Goal: Task Accomplishment & Management: Use online tool/utility

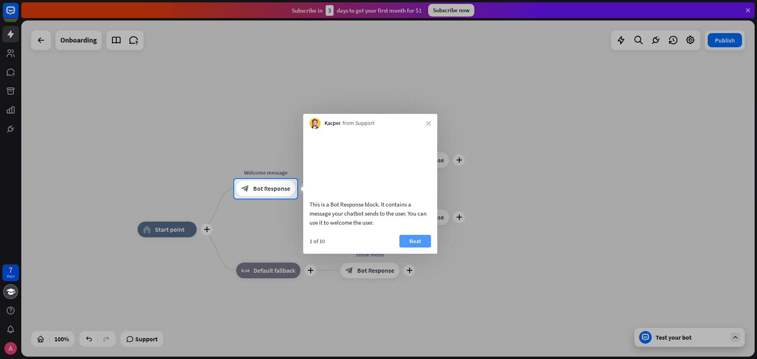
click at [412, 248] on button "Next" at bounding box center [415, 241] width 32 height 13
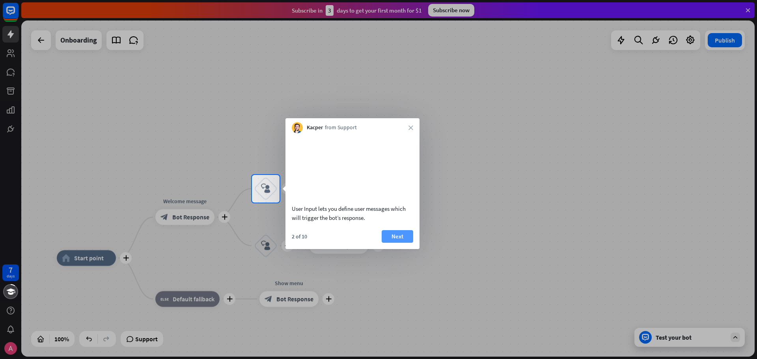
click at [405, 243] on button "Next" at bounding box center [398, 236] width 32 height 13
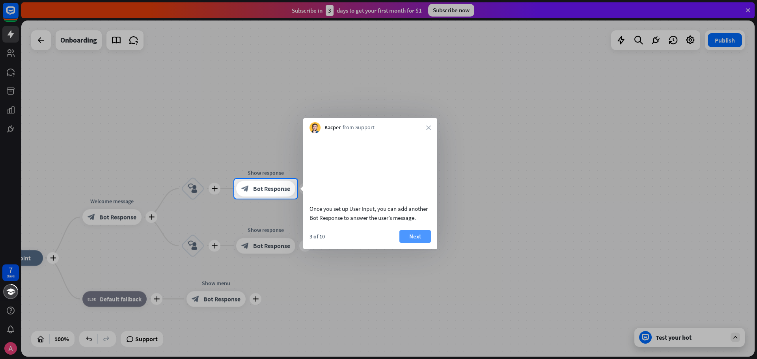
click at [423, 243] on button "Next" at bounding box center [415, 236] width 32 height 13
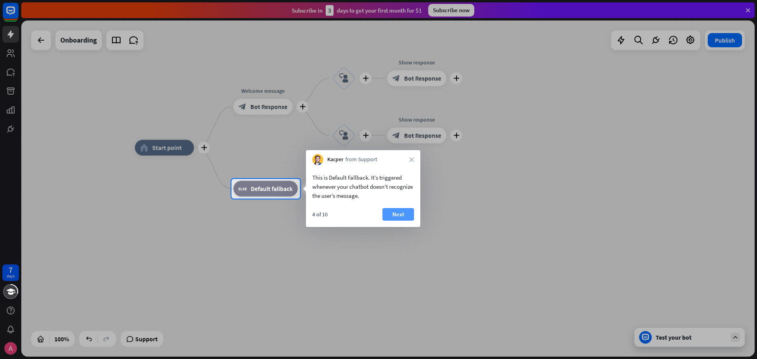
click at [406, 218] on button "Next" at bounding box center [398, 214] width 32 height 13
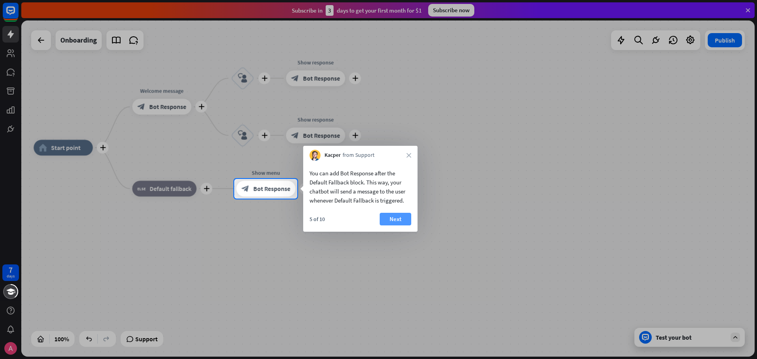
click at [410, 218] on button "Next" at bounding box center [396, 219] width 32 height 13
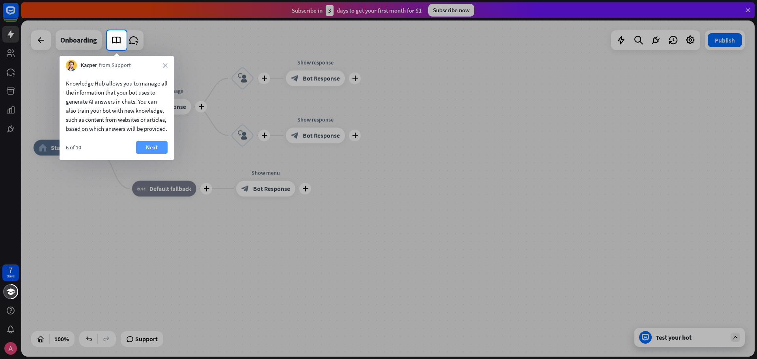
click at [157, 153] on button "Next" at bounding box center [152, 147] width 32 height 13
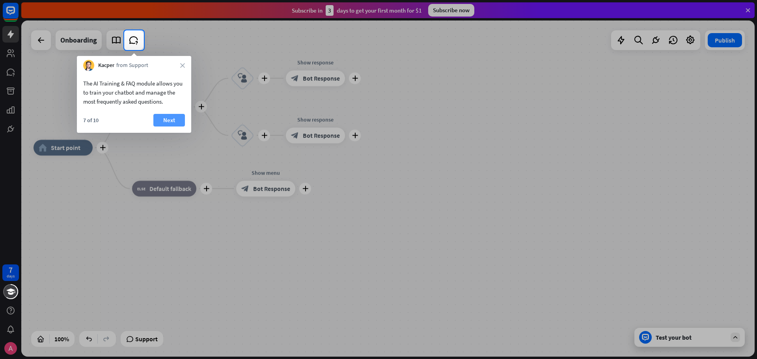
click at [177, 120] on button "Next" at bounding box center [169, 120] width 32 height 13
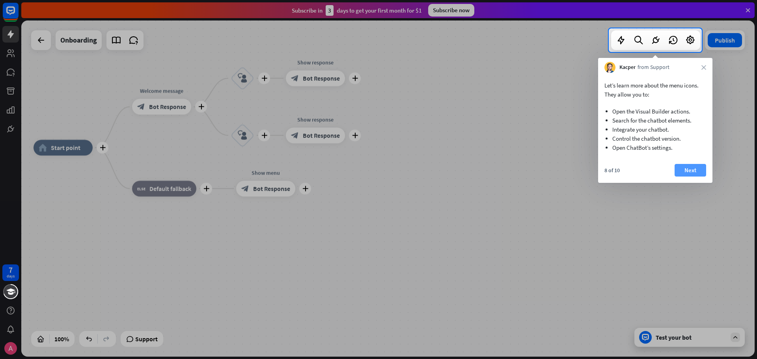
click at [687, 172] on button "Next" at bounding box center [690, 170] width 32 height 13
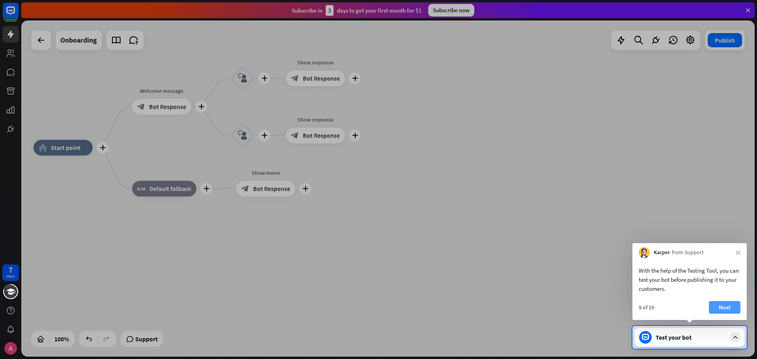
click at [732, 302] on button "Next" at bounding box center [725, 307] width 32 height 13
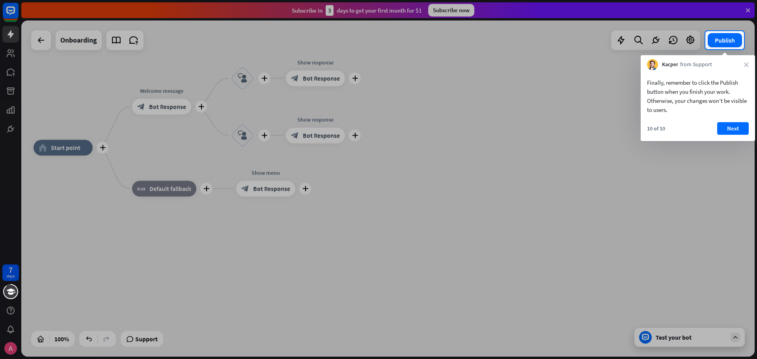
click at [721, 135] on div "10 of 10 Next" at bounding box center [698, 131] width 114 height 19
click at [722, 134] on button "Next" at bounding box center [733, 128] width 32 height 13
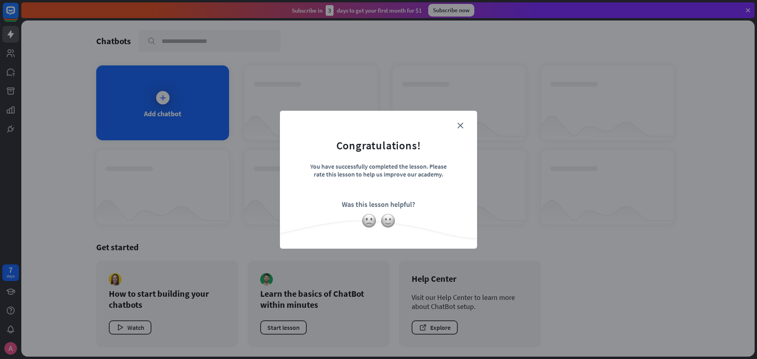
click at [422, 166] on div "You have successfully completed the lesson. Please rate this lesson to help us …" at bounding box center [378, 176] width 138 height 28
click at [459, 126] on icon "close" at bounding box center [460, 126] width 6 height 6
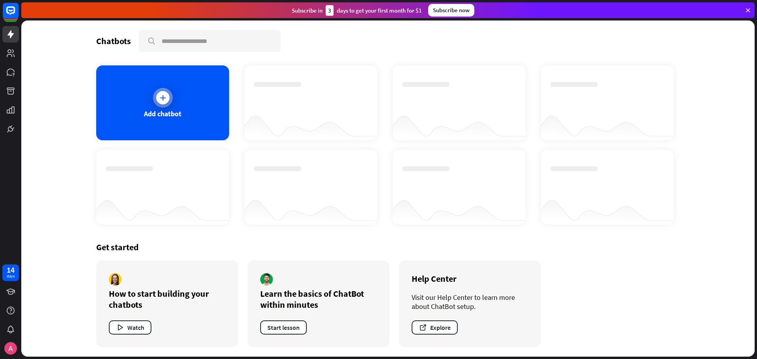
click at [168, 98] on div at bounding box center [162, 97] width 13 height 13
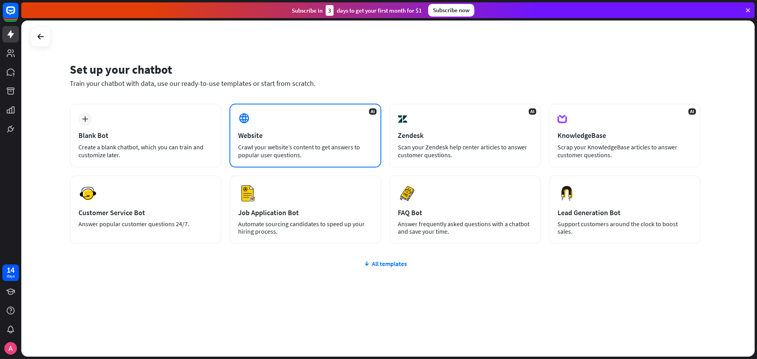
click at [293, 131] on div "Website" at bounding box center [305, 135] width 134 height 9
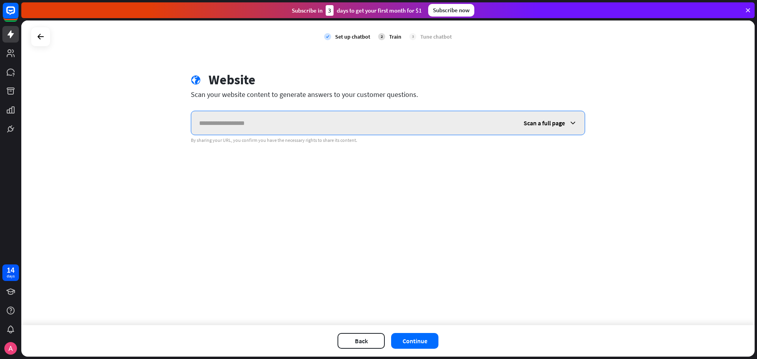
click at [270, 125] on input "text" at bounding box center [353, 123] width 324 height 24
paste input "**********"
type input "**********"
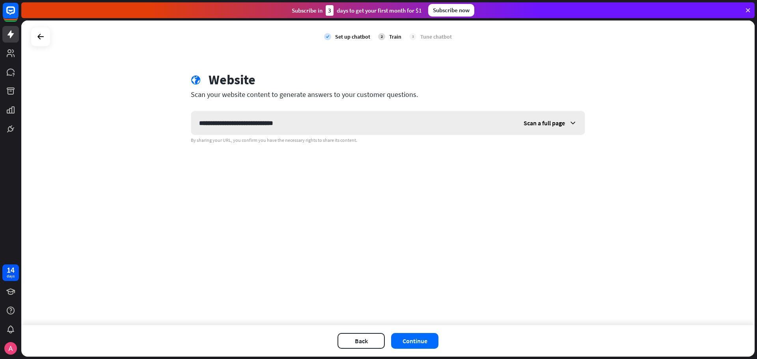
click at [556, 125] on span "Scan a full page" at bounding box center [544, 123] width 41 height 8
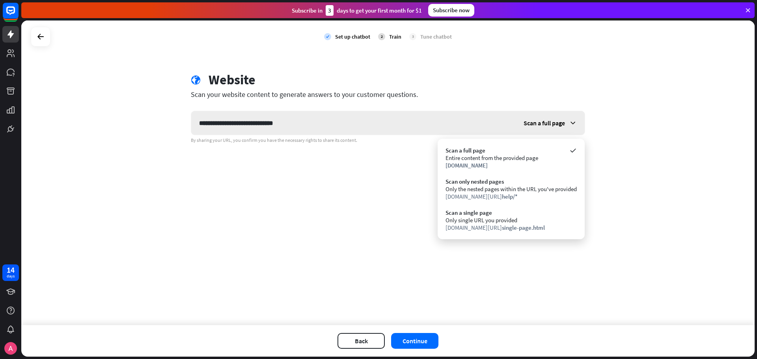
click at [556, 124] on span "Scan a full page" at bounding box center [544, 123] width 41 height 8
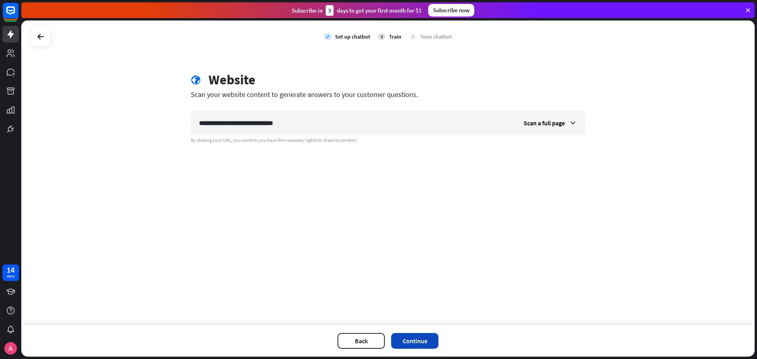
click at [411, 337] on button "Continue" at bounding box center [414, 341] width 47 height 16
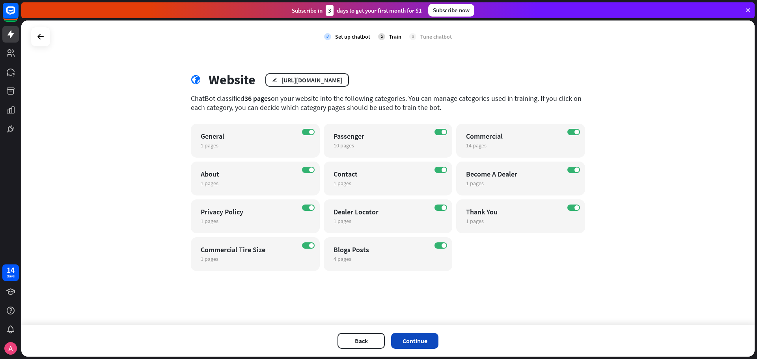
click at [417, 340] on button "Continue" at bounding box center [414, 341] width 47 height 16
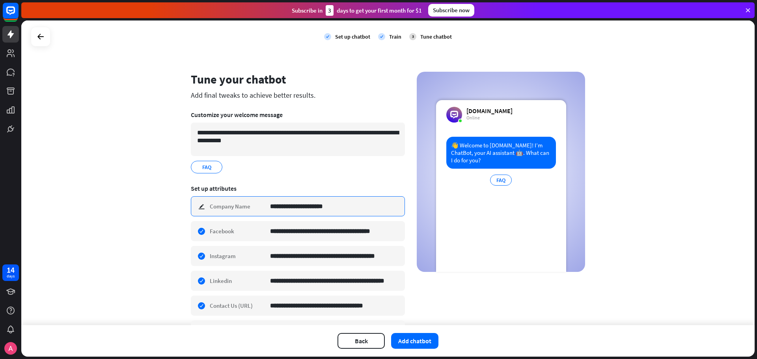
click at [346, 207] on input "**********" at bounding box center [334, 206] width 129 height 19
type input "*"
type input "**********"
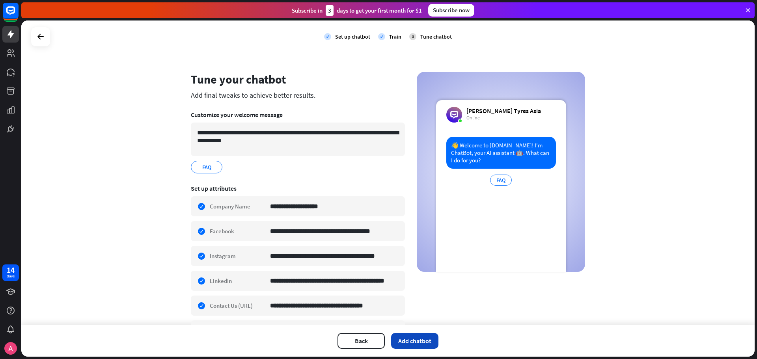
click at [406, 340] on button "Add chatbot" at bounding box center [414, 341] width 47 height 16
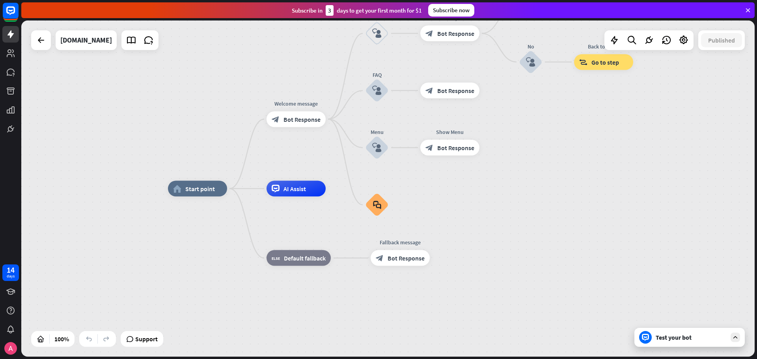
click at [737, 337] on icon at bounding box center [735, 337] width 7 height 7
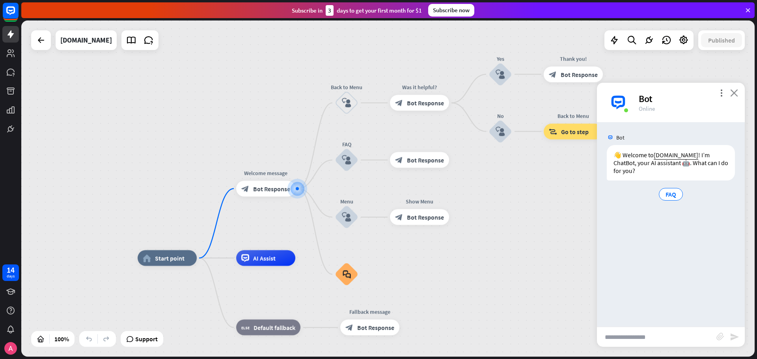
click at [735, 94] on icon "close" at bounding box center [734, 92] width 8 height 7
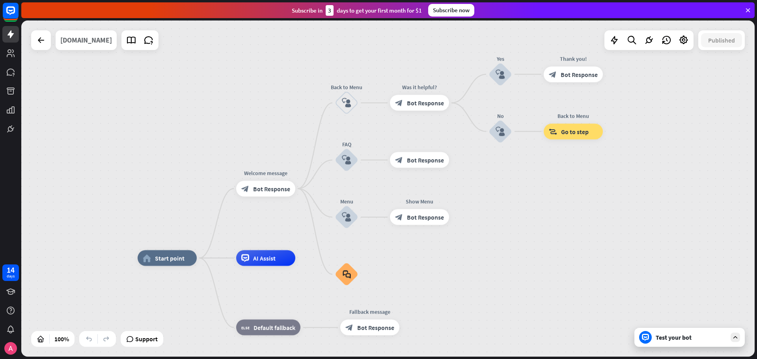
click at [111, 40] on div "[DOMAIN_NAME]" at bounding box center [86, 40] width 52 height 20
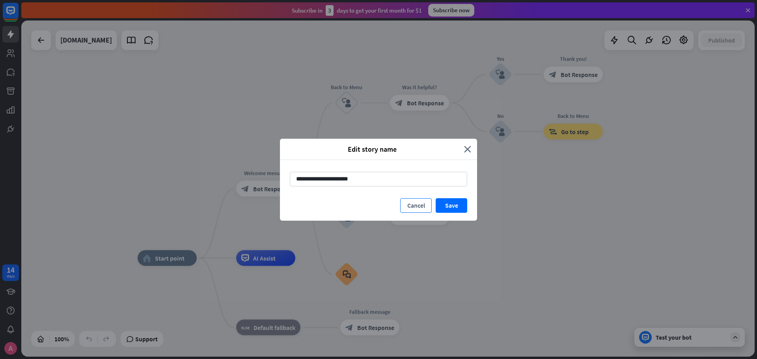
click at [410, 202] on button "Cancel" at bounding box center [416, 205] width 32 height 15
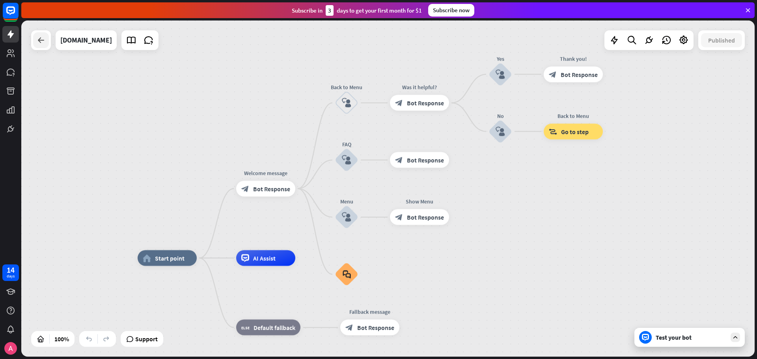
click at [39, 45] on icon at bounding box center [40, 39] width 9 height 9
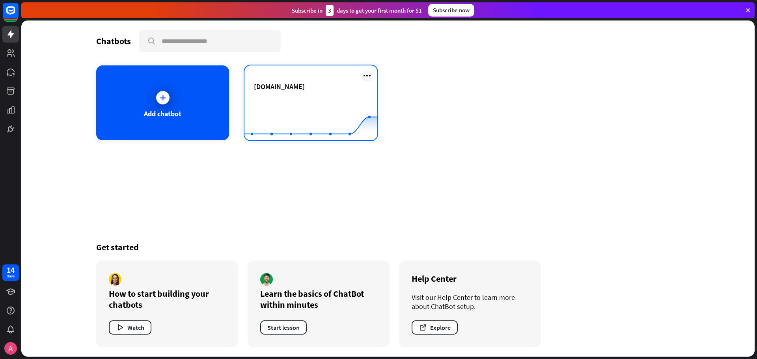
click at [363, 76] on icon at bounding box center [366, 75] width 9 height 9
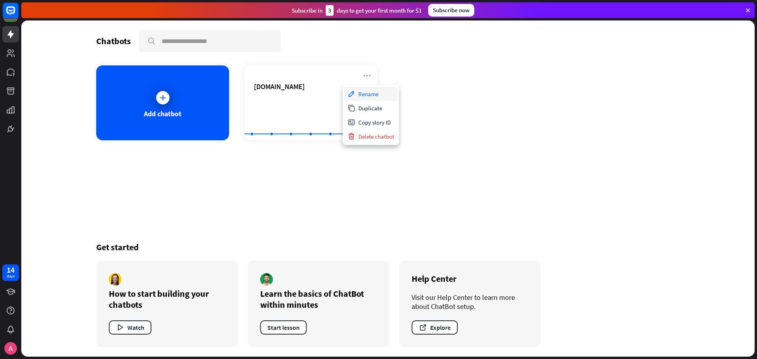
click at [361, 95] on div "Rename" at bounding box center [370, 94] width 53 height 14
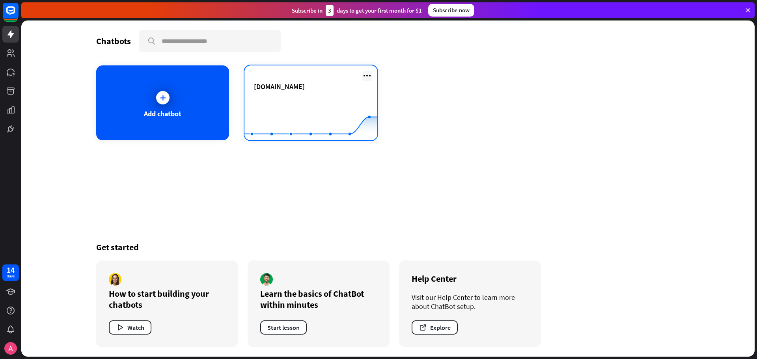
click at [364, 76] on icon at bounding box center [366, 75] width 9 height 9
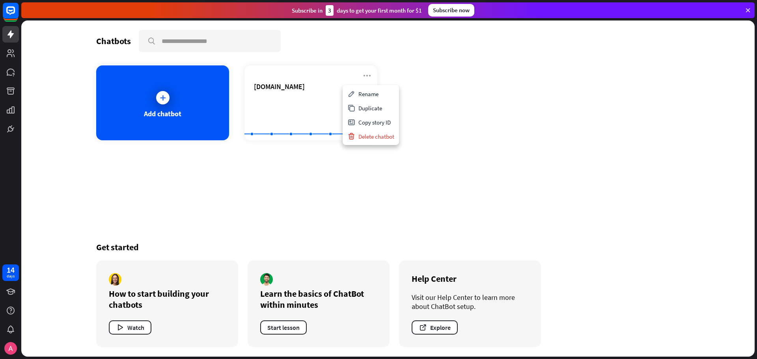
click at [448, 91] on div "Add chatbot [DOMAIN_NAME] Created with Highcharts 10.1.0 0 1 2" at bounding box center [387, 102] width 583 height 75
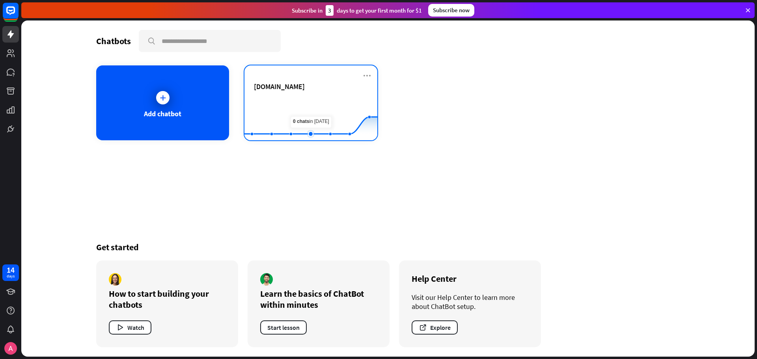
click at [309, 101] on rect at bounding box center [310, 120] width 133 height 49
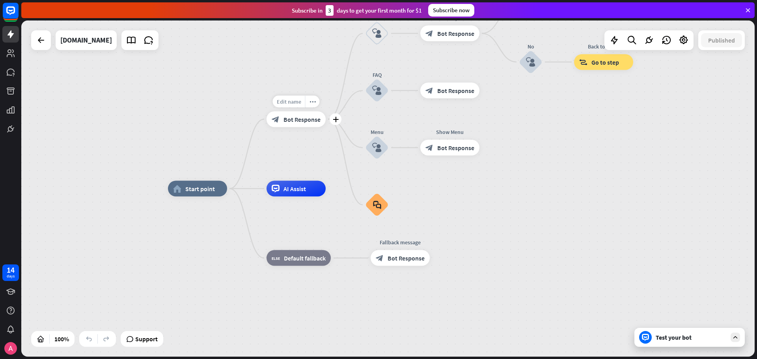
click at [293, 101] on span "Edit name" at bounding box center [289, 101] width 24 height 7
click at [313, 103] on icon "more_horiz" at bounding box center [312, 102] width 6 height 6
click at [214, 173] on icon "more_horiz" at bounding box center [214, 171] width 6 height 6
click at [171, 268] on div "home_2 Start point Welcome message block_bot_response Bot Response Back to Menu…" at bounding box center [534, 357] width 733 height 336
click at [194, 195] on div "home_2 Start point" at bounding box center [197, 189] width 59 height 16
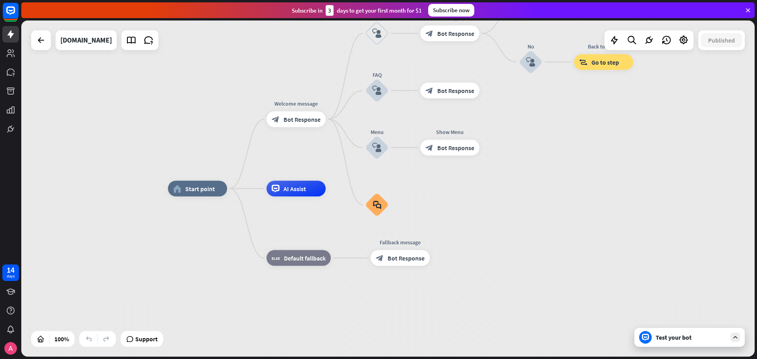
click at [199, 223] on div "home_2 Start point Welcome message block_bot_response Bot Response Back to Menu…" at bounding box center [534, 357] width 733 height 336
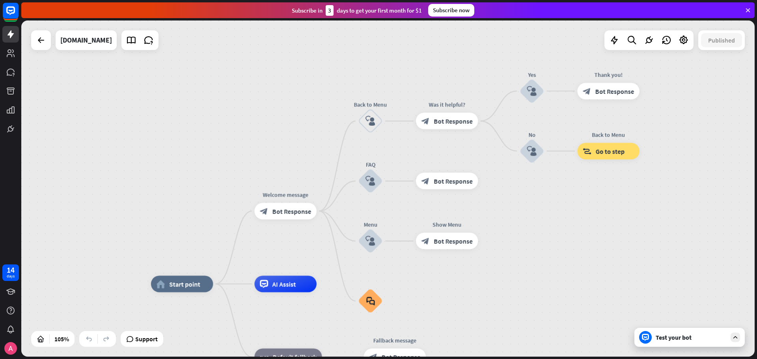
drag, startPoint x: 505, startPoint y: 217, endPoint x: 503, endPoint y: 291, distance: 74.1
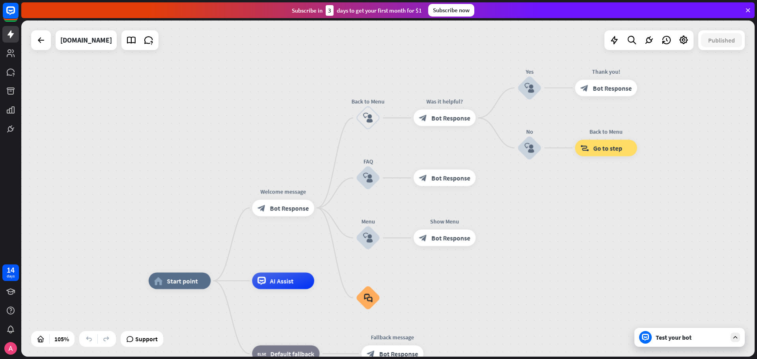
click at [732, 337] on icon at bounding box center [735, 337] width 7 height 7
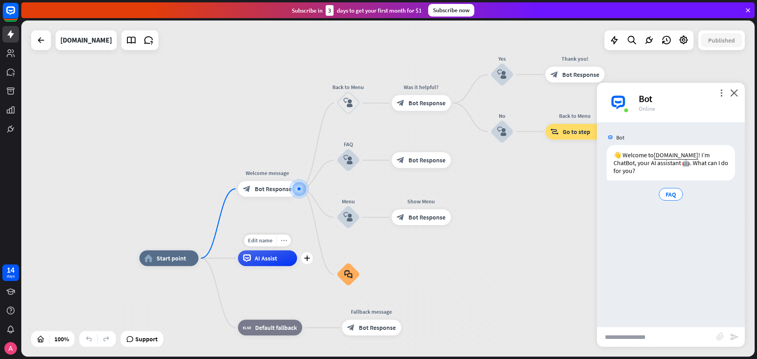
click at [286, 242] on icon "more_horiz" at bounding box center [284, 241] width 6 height 6
click at [434, 255] on div "home_2 Start point Welcome message block_bot_response Bot Response Back to Menu…" at bounding box center [387, 188] width 733 height 336
click at [263, 263] on div "AI Assist" at bounding box center [267, 258] width 59 height 16
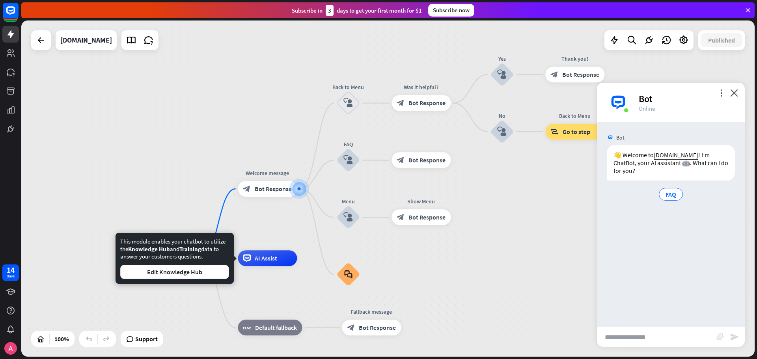
click at [207, 281] on div "This module enables your chatbot to utilize the Knowledge Hub and Training data…" at bounding box center [175, 258] width 118 height 51
click at [207, 275] on button "Edit Knowledge Hub" at bounding box center [174, 272] width 109 height 14
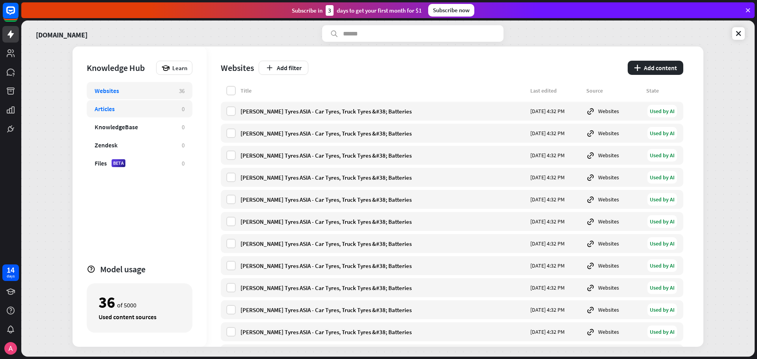
click at [117, 110] on div "Articles" at bounding box center [134, 109] width 79 height 8
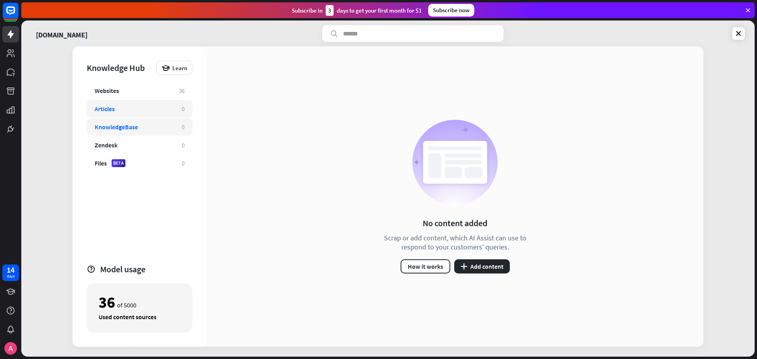
click at [117, 128] on div "KnowledgeBase" at bounding box center [116, 127] width 43 height 8
click at [123, 91] on div "Websites" at bounding box center [133, 91] width 76 height 8
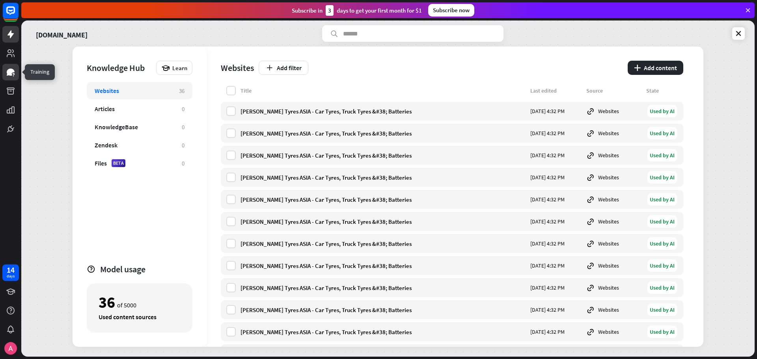
click at [9, 75] on icon at bounding box center [11, 72] width 8 height 7
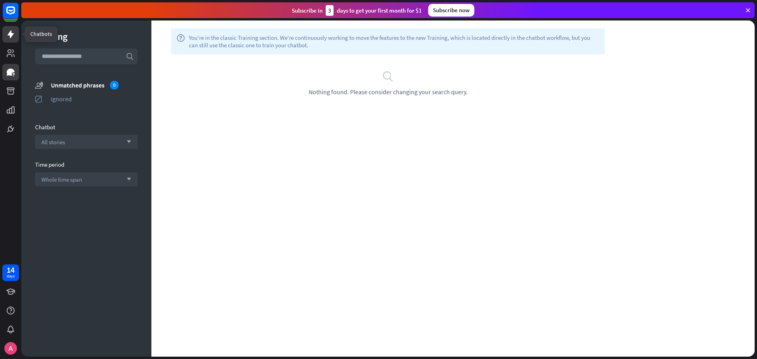
click at [10, 36] on icon at bounding box center [10, 34] width 6 height 8
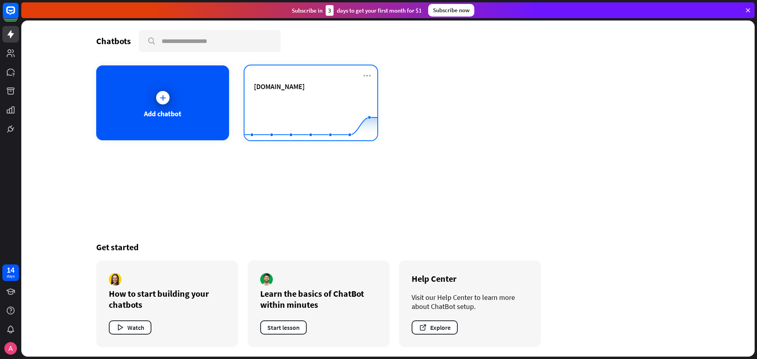
click at [337, 84] on div "[DOMAIN_NAME]" at bounding box center [311, 86] width 114 height 9
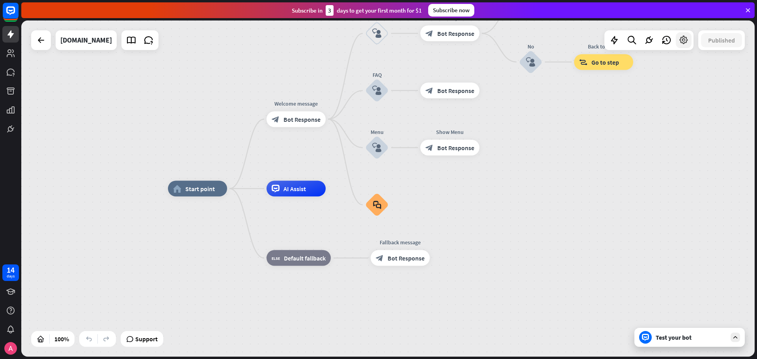
click at [683, 45] on icon at bounding box center [683, 40] width 10 height 10
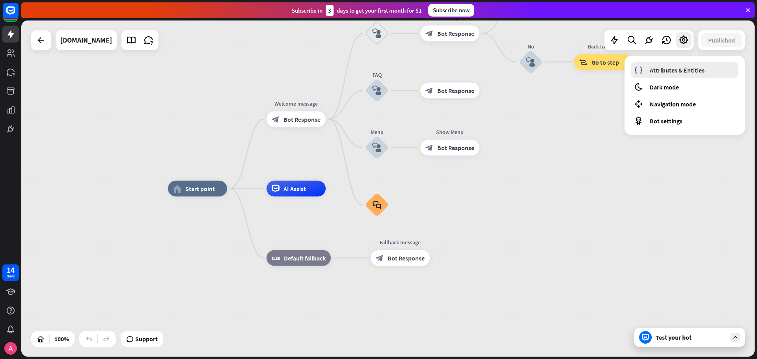
click at [672, 68] on span "Attributes & Entities" at bounding box center [677, 70] width 55 height 8
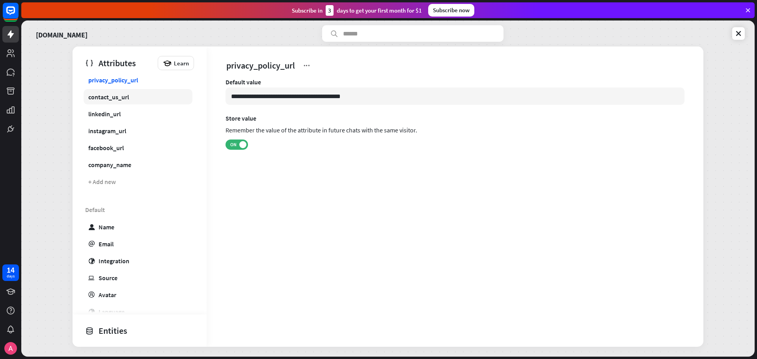
scroll to position [39, 0]
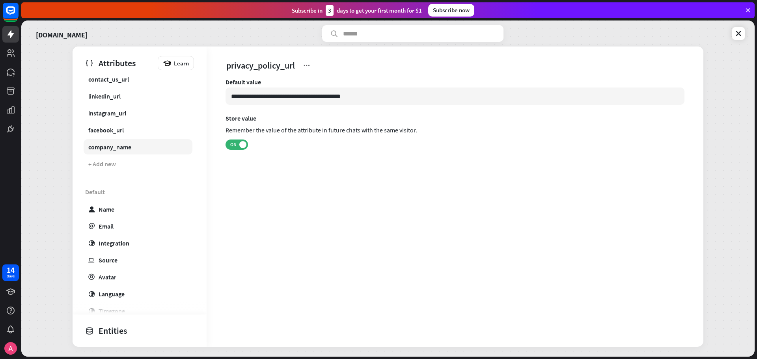
click at [115, 147] on div "company_name" at bounding box center [109, 147] width 43 height 8
click at [109, 208] on div "Name" at bounding box center [107, 209] width 16 height 8
type input "*******"
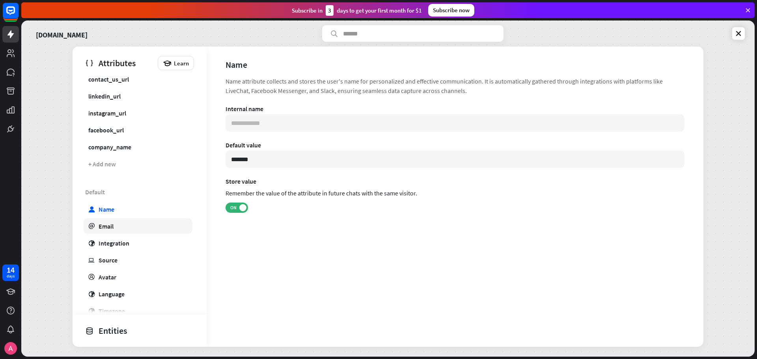
click at [122, 224] on link "email Email" at bounding box center [138, 225] width 109 height 15
type input "**********"
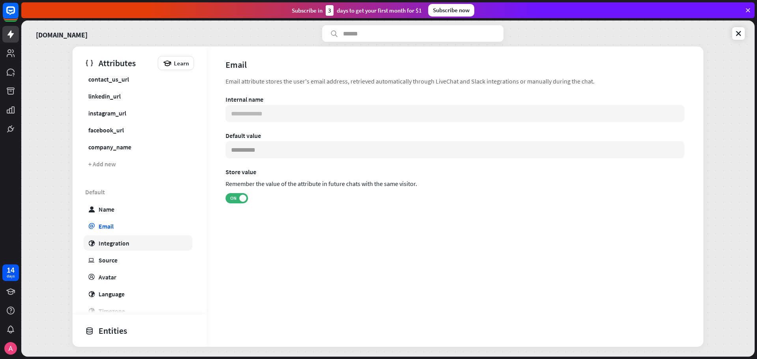
click at [117, 250] on link "globe Integration" at bounding box center [138, 242] width 109 height 15
type input "***"
type input "**********"
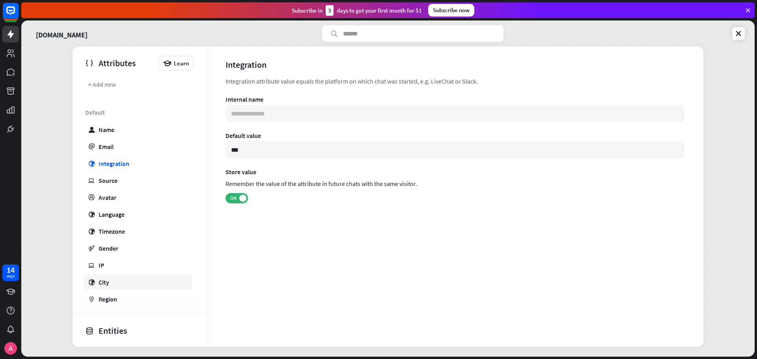
scroll to position [158, 0]
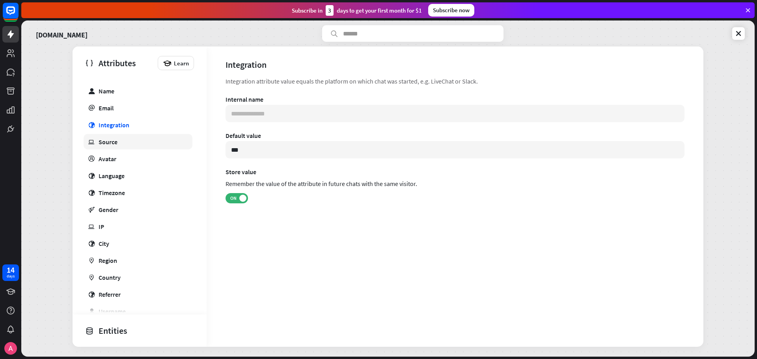
click at [113, 148] on link "ip Source" at bounding box center [138, 141] width 109 height 15
click at [113, 155] on div "Avatar" at bounding box center [108, 159] width 18 height 8
click at [113, 172] on div "Language" at bounding box center [112, 176] width 26 height 8
click at [110, 192] on div "Timezone" at bounding box center [112, 193] width 26 height 8
click at [111, 211] on div "Gender" at bounding box center [109, 210] width 20 height 8
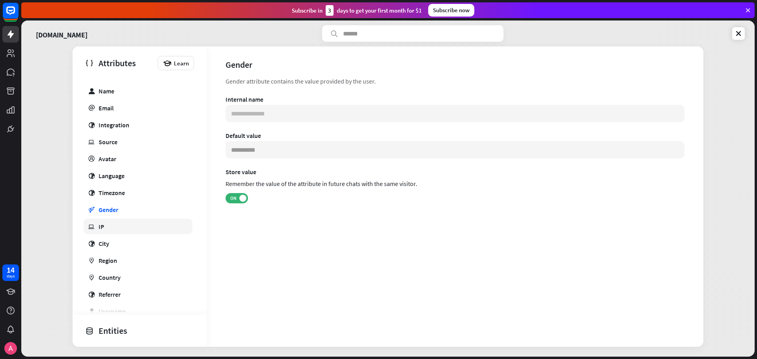
click at [110, 229] on link "ip IP" at bounding box center [138, 226] width 109 height 15
type input "**********"
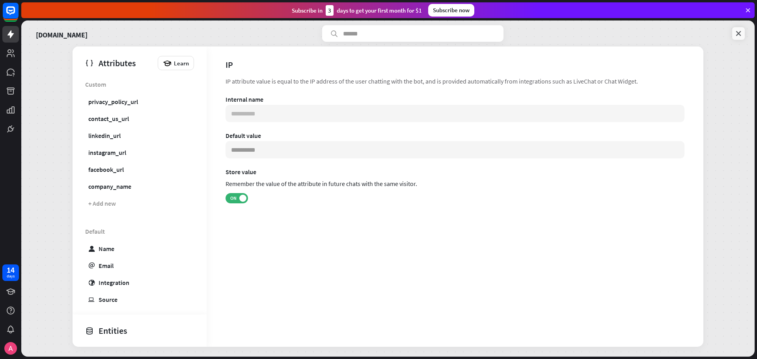
click at [742, 32] on link at bounding box center [738, 33] width 13 height 13
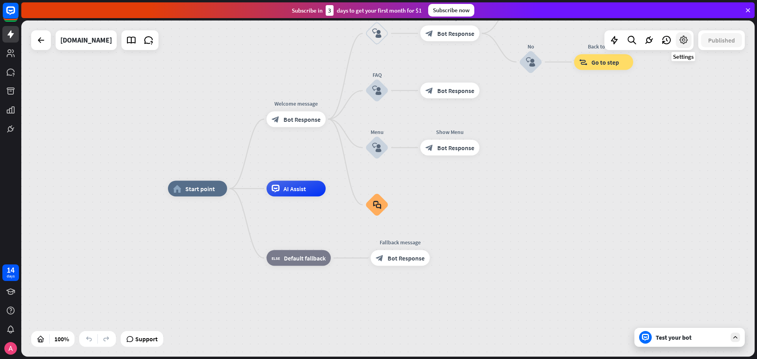
click at [682, 39] on icon at bounding box center [683, 40] width 10 height 10
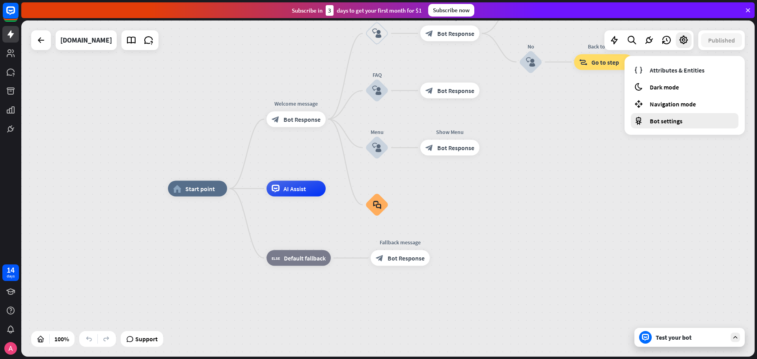
click at [667, 117] on span "Bot settings" at bounding box center [666, 121] width 33 height 8
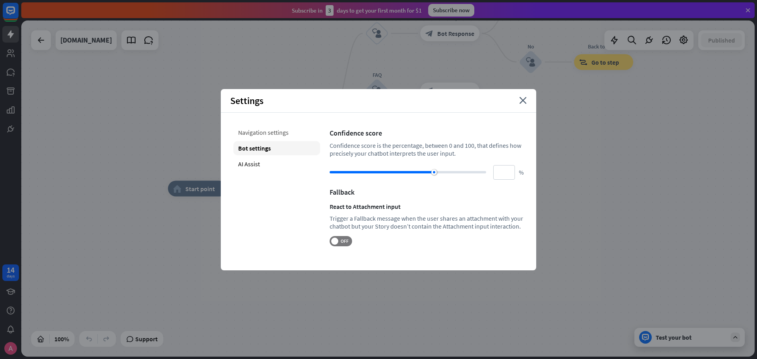
click at [262, 129] on div "Navigation settings" at bounding box center [276, 132] width 87 height 14
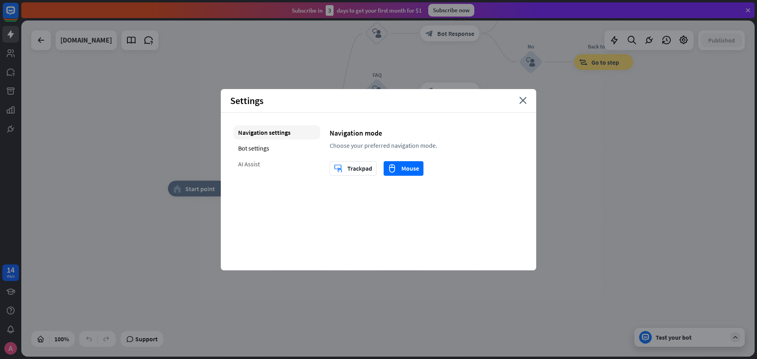
click at [254, 158] on div "AI Assist" at bounding box center [276, 164] width 87 height 14
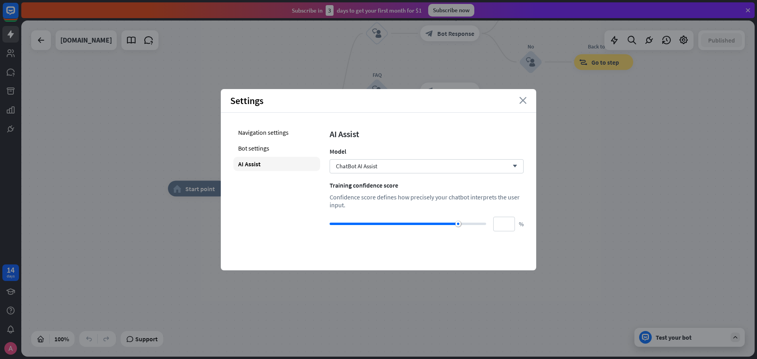
click at [520, 101] on icon "close" at bounding box center [522, 100] width 7 height 7
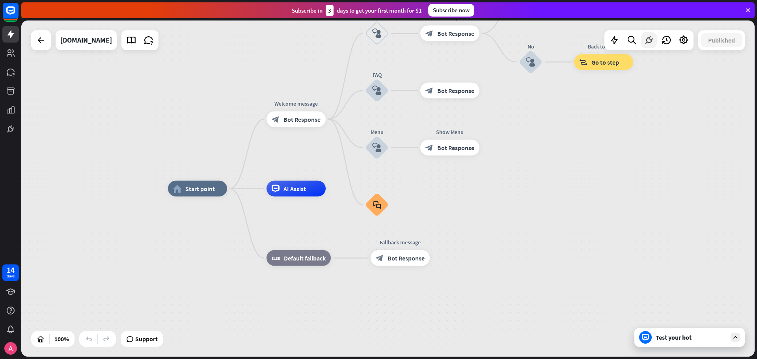
click at [652, 39] on icon at bounding box center [649, 40] width 10 height 10
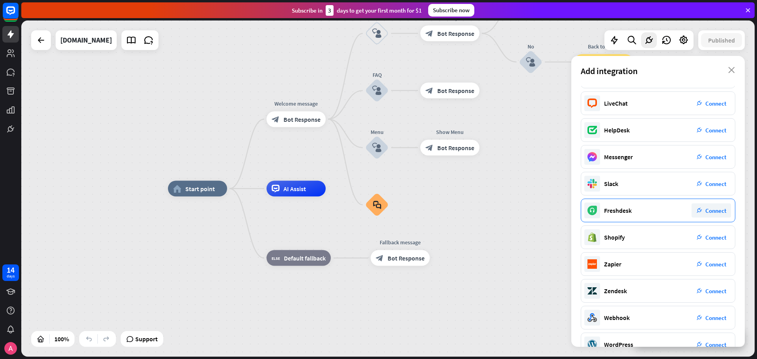
scroll to position [40, 0]
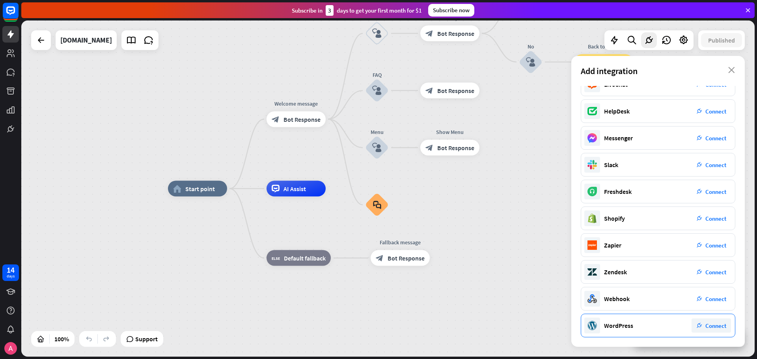
click at [707, 325] on span "Connect" at bounding box center [715, 325] width 21 height 7
click at [612, 41] on icon at bounding box center [614, 40] width 10 height 10
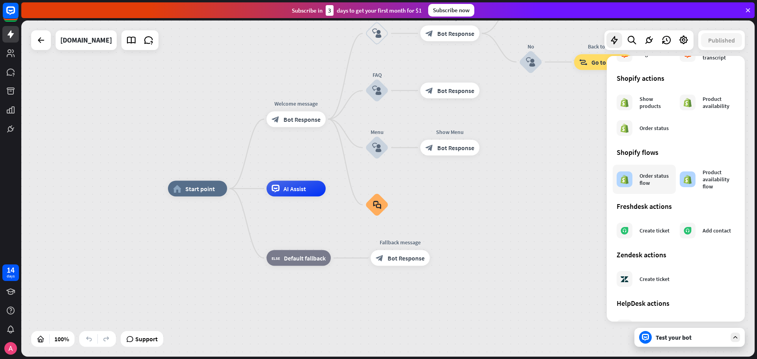
scroll to position [370, 0]
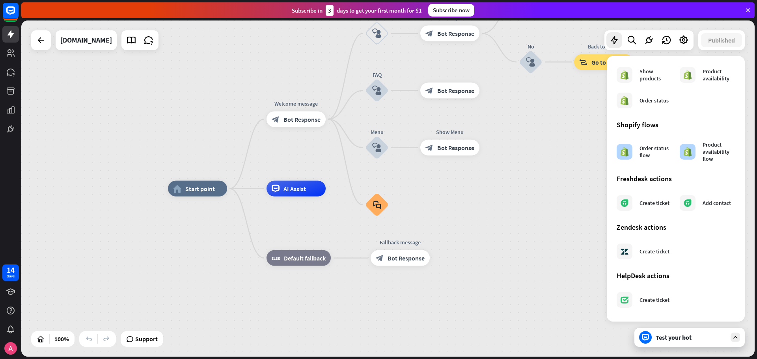
click at [558, 173] on div "home_2 Start point Welcome message block_bot_response Bot Response Back to Menu…" at bounding box center [387, 188] width 733 height 336
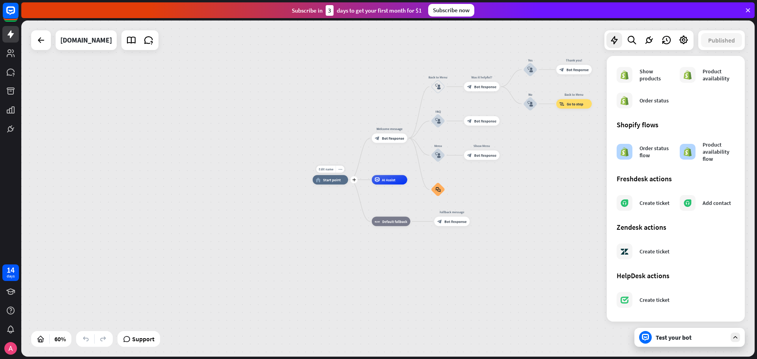
click at [336, 182] on span "Start point" at bounding box center [332, 179] width 18 height 5
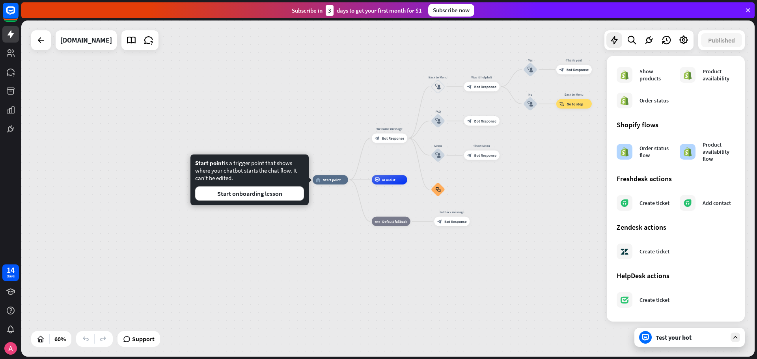
click at [287, 235] on div "home_2 Start point Welcome message block_bot_response Bot Response Back to Menu…" at bounding box center [387, 188] width 733 height 336
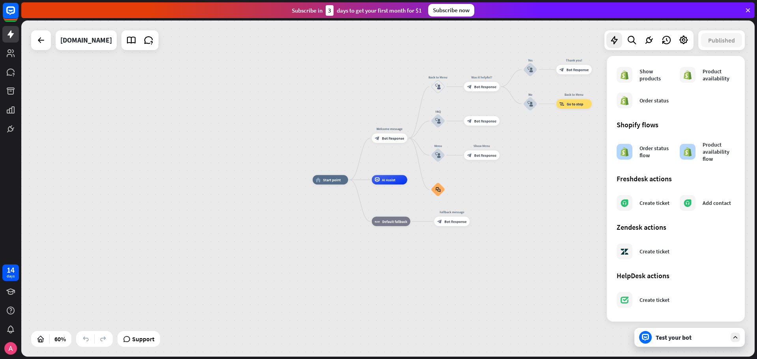
click at [748, 11] on icon at bounding box center [747, 10] width 7 height 7
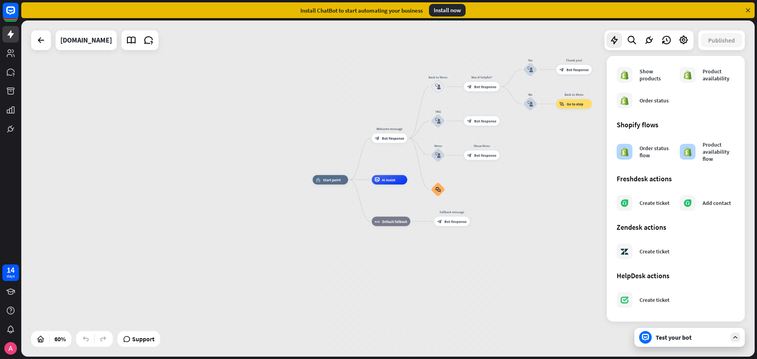
click at [749, 9] on icon at bounding box center [747, 10] width 7 height 7
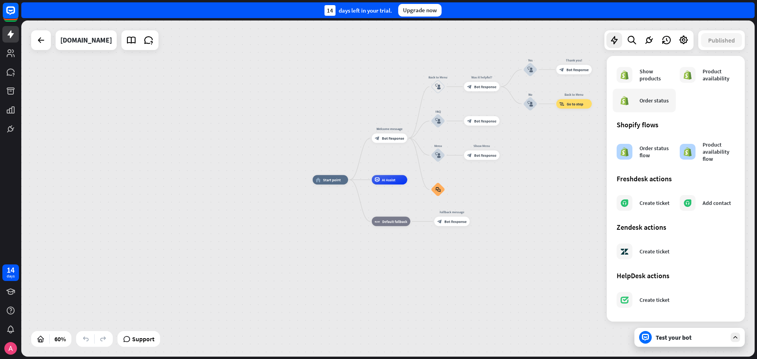
drag, startPoint x: 574, startPoint y: 189, endPoint x: 624, endPoint y: 108, distance: 95.1
click at [575, 187] on div "home_2 Start point Welcome message block_bot_response Bot Response Back to Menu…" at bounding box center [533, 281] width 440 height 202
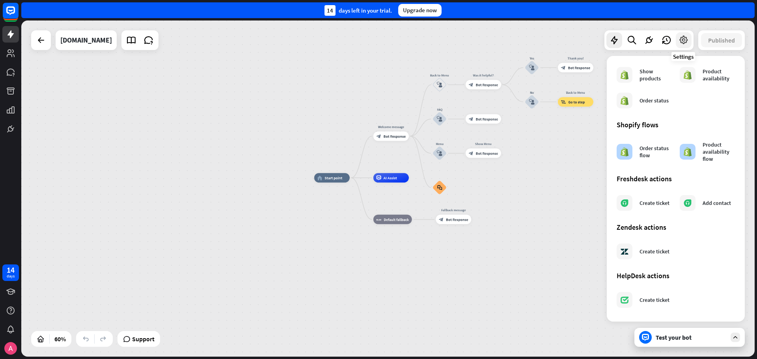
click at [678, 39] on icon at bounding box center [683, 40] width 10 height 10
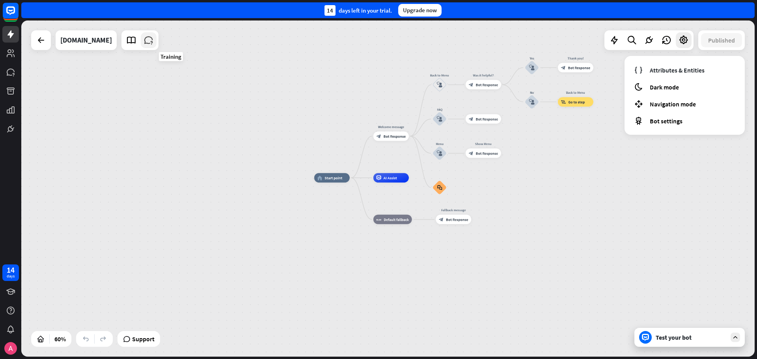
click at [154, 39] on icon at bounding box center [148, 40] width 10 height 10
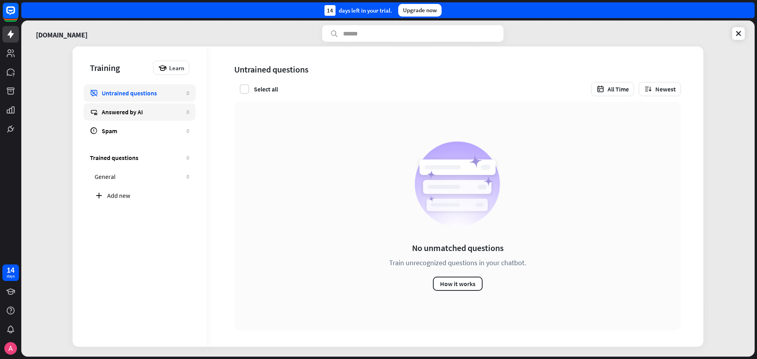
click at [121, 110] on div "Answered by AI" at bounding box center [142, 112] width 81 height 8
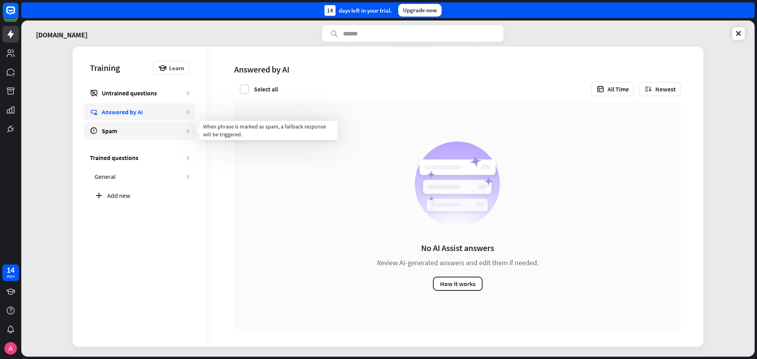
click at [115, 133] on div "Spam" at bounding box center [142, 131] width 81 height 8
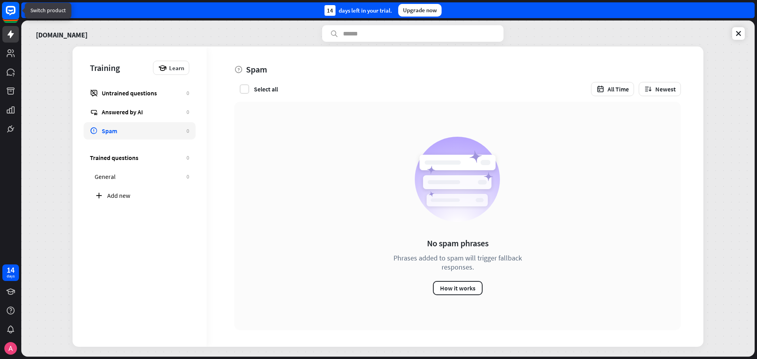
click at [12, 14] on rect at bounding box center [10, 10] width 17 height 17
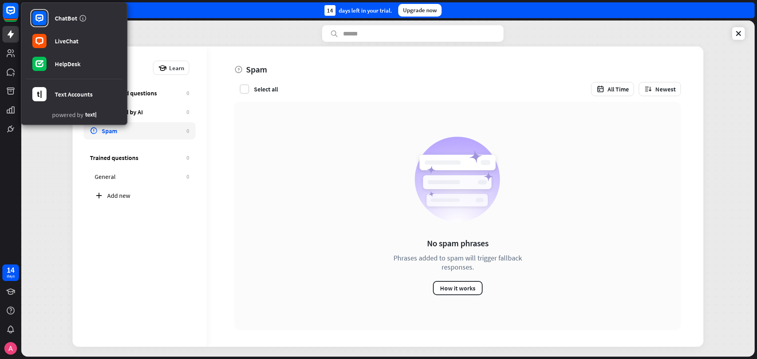
click at [108, 264] on div "Training Learn Untrained questions 0 Answered by AI 0 Spam 0 Trained questions …" at bounding box center [140, 197] width 134 height 300
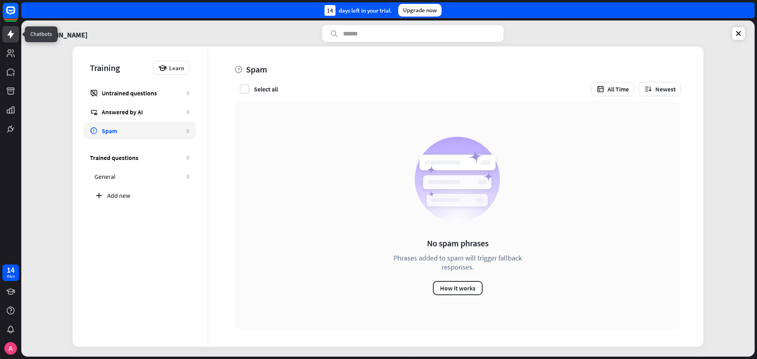
click at [13, 36] on icon at bounding box center [10, 34] width 9 height 9
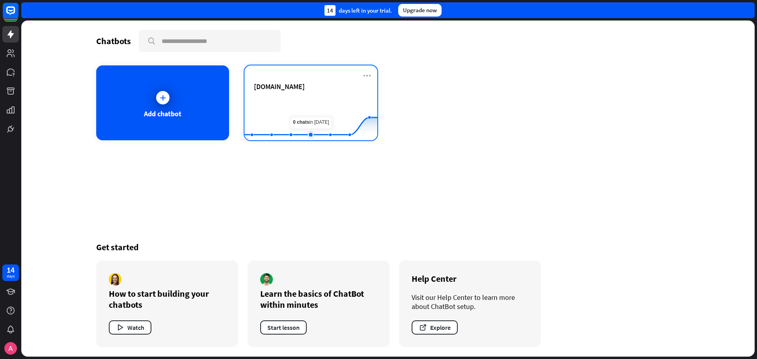
click at [302, 110] on rect at bounding box center [310, 120] width 133 height 49
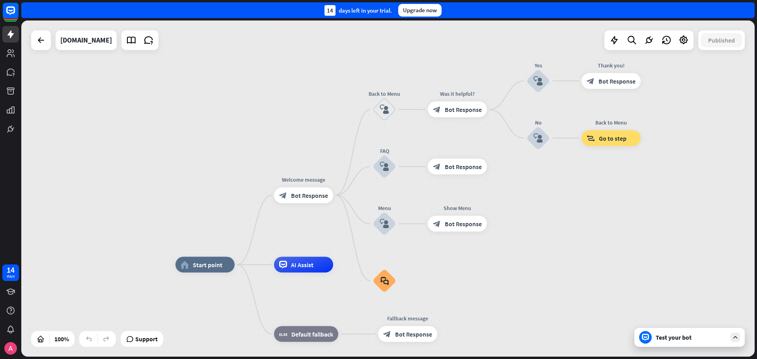
drag, startPoint x: 560, startPoint y: 202, endPoint x: 567, endPoint y: 277, distance: 75.3
click at [730, 338] on div "Test your bot" at bounding box center [689, 337] width 110 height 19
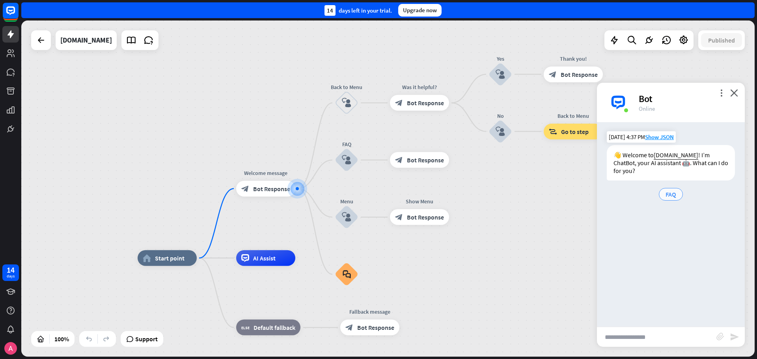
click at [671, 195] on span "FAQ" at bounding box center [670, 194] width 11 height 8
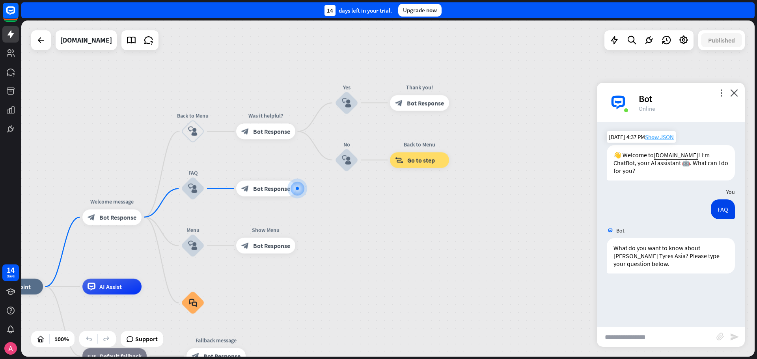
click at [666, 138] on span "Show JSON" at bounding box center [659, 136] width 29 height 7
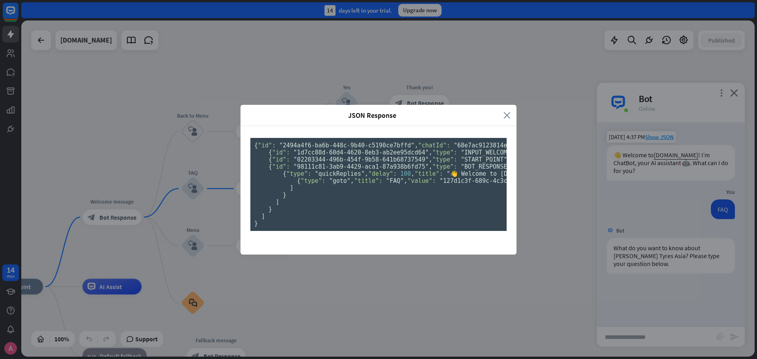
click at [503, 111] on icon "close" at bounding box center [506, 115] width 7 height 9
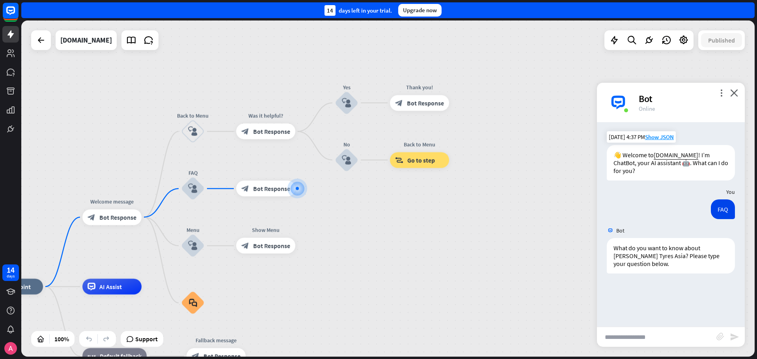
click at [555, 165] on div "home_2 Start point Welcome message block_bot_response Bot Response Back to Menu…" at bounding box center [387, 188] width 733 height 336
click at [650, 100] on div "Bot" at bounding box center [687, 99] width 97 height 12
click at [721, 91] on icon "more_vert" at bounding box center [720, 92] width 7 height 7
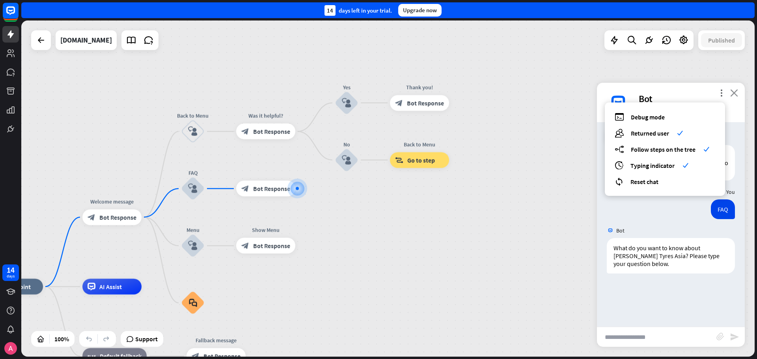
click at [730, 91] on icon "close" at bounding box center [734, 92] width 8 height 7
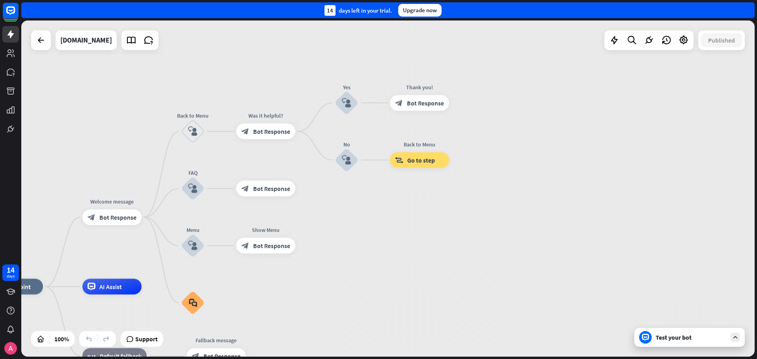
click at [523, 241] on div "home_2 Start point Welcome message block_bot_response Bot Response Back to Menu…" at bounding box center [387, 188] width 733 height 336
drag, startPoint x: 192, startPoint y: 243, endPoint x: 194, endPoint y: 184, distance: 58.8
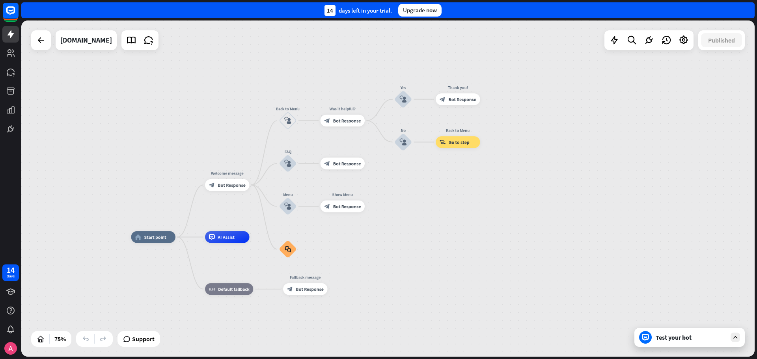
drag, startPoint x: 240, startPoint y: 279, endPoint x: 366, endPoint y: 234, distance: 134.3
click at [366, 234] on div "home_2 Start point Welcome message block_bot_response Bot Response Back to Menu…" at bounding box center [387, 188] width 733 height 336
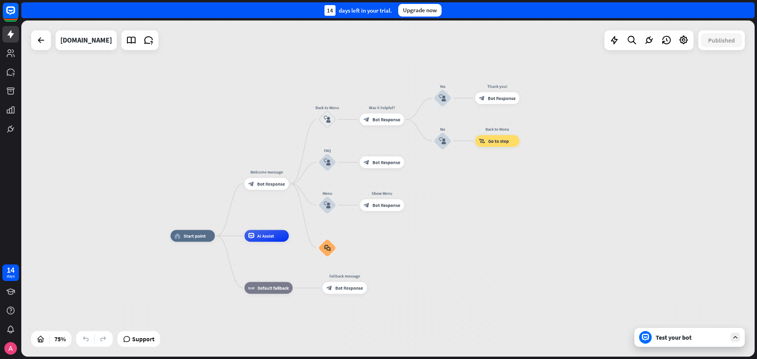
click at [736, 336] on icon at bounding box center [735, 337] width 7 height 7
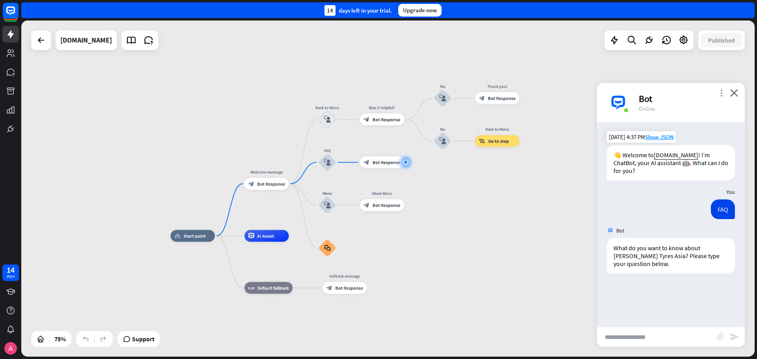
click at [722, 94] on icon "more_vert" at bounding box center [720, 92] width 7 height 7
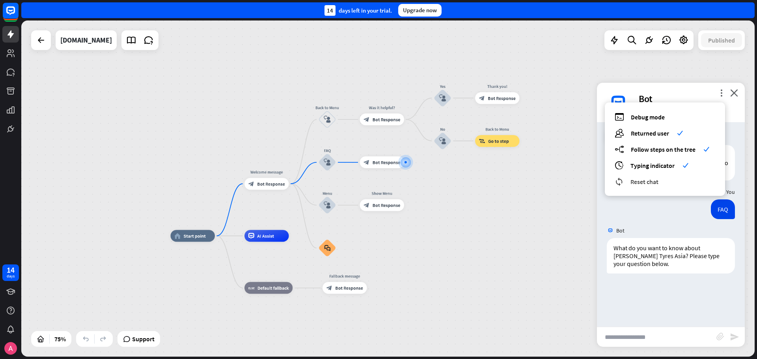
click at [642, 178] on span "Reset chat" at bounding box center [644, 182] width 28 height 8
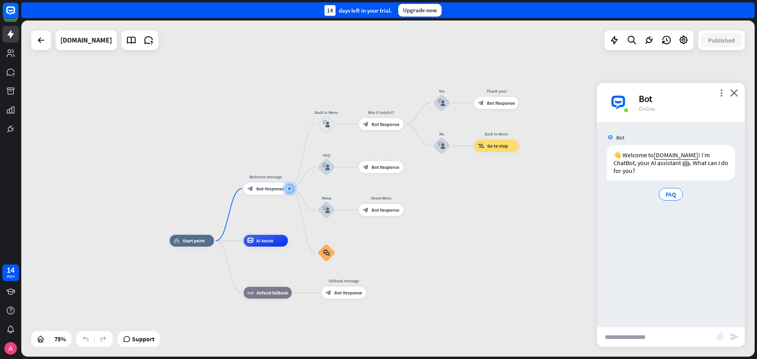
click at [696, 207] on div "Bot 👋 Welcome to [DOMAIN_NAME] ! I’m ChatBot, your AI assistant 🤖. What can I d…" at bounding box center [671, 224] width 148 height 205
click at [338, 239] on div "more_horiz" at bounding box center [338, 236] width 11 height 9
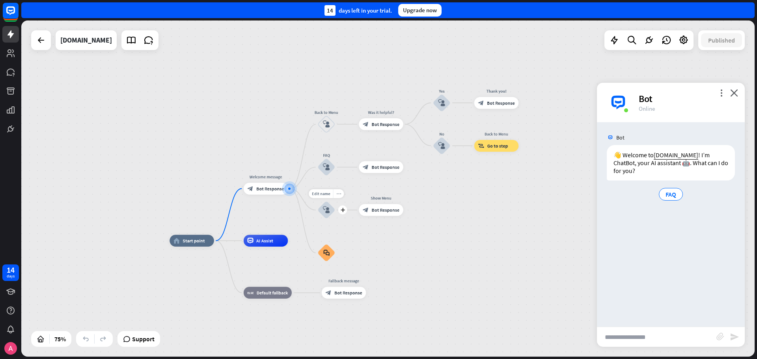
click at [340, 196] on icon "more_horiz" at bounding box center [338, 194] width 5 height 4
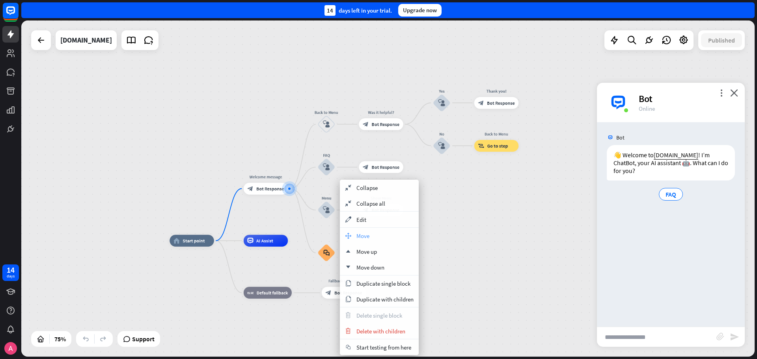
click at [359, 235] on span "Move" at bounding box center [362, 235] width 13 height 7
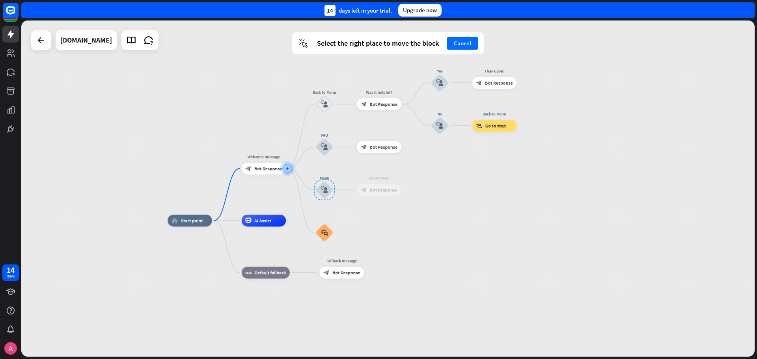
drag, startPoint x: 327, startPoint y: 207, endPoint x: 325, endPoint y: 193, distance: 14.3
click at [325, 193] on div at bounding box center [324, 190] width 21 height 21
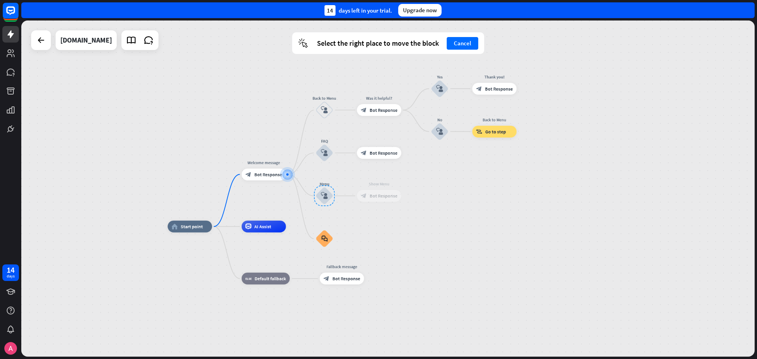
click at [440, 191] on div "home_2 Start point Welcome message block_bot_response Bot Response Back to Menu…" at bounding box center [387, 188] width 733 height 336
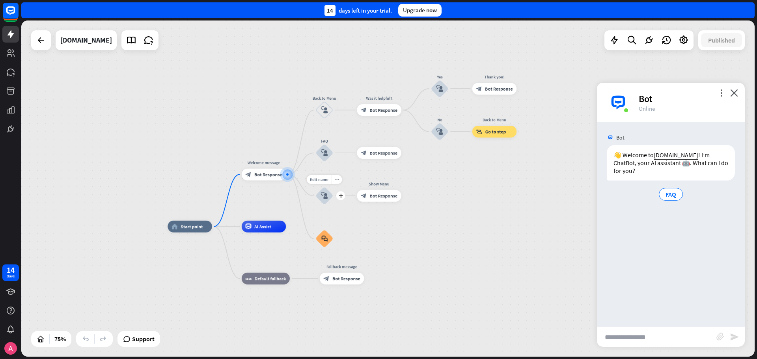
click at [336, 178] on icon "more_horiz" at bounding box center [336, 179] width 5 height 4
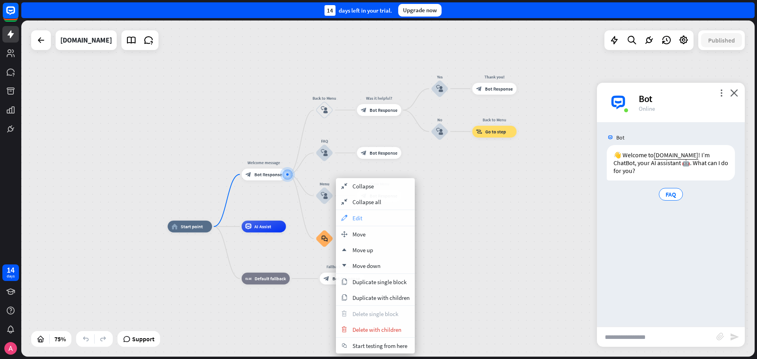
click at [358, 220] on span "Edit" at bounding box center [357, 217] width 10 height 7
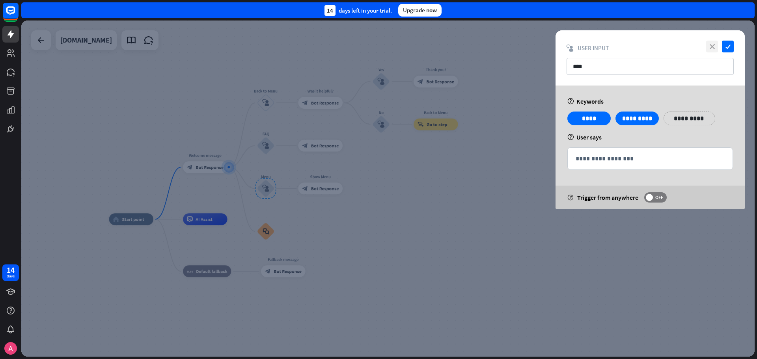
click at [716, 47] on icon "close" at bounding box center [712, 47] width 12 height 12
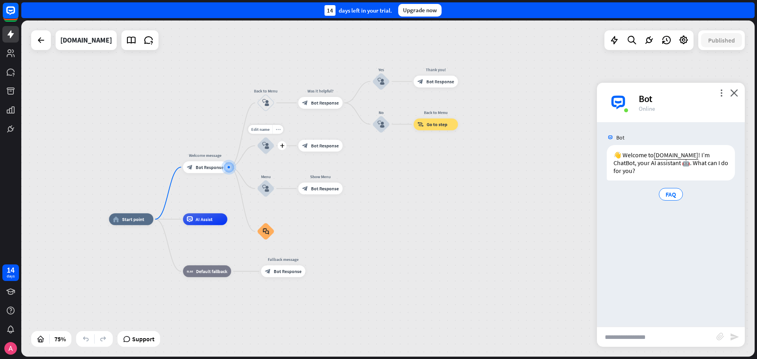
click at [280, 134] on div "more_horiz" at bounding box center [277, 129] width 11 height 9
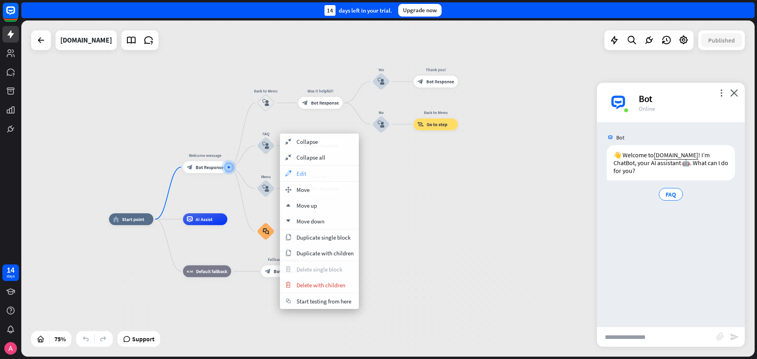
click at [302, 173] on span "Edit" at bounding box center [301, 173] width 10 height 7
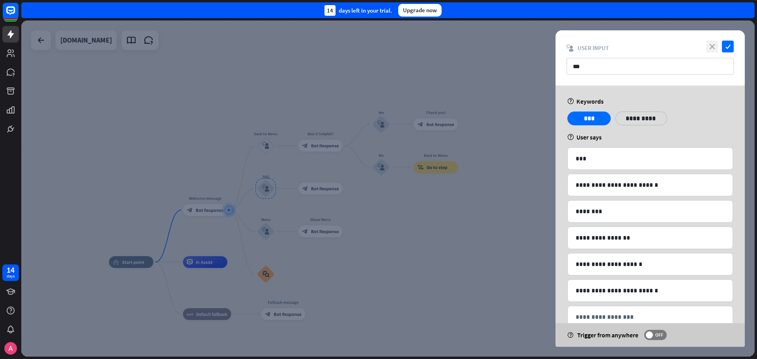
click at [714, 47] on icon "close" at bounding box center [712, 47] width 12 height 12
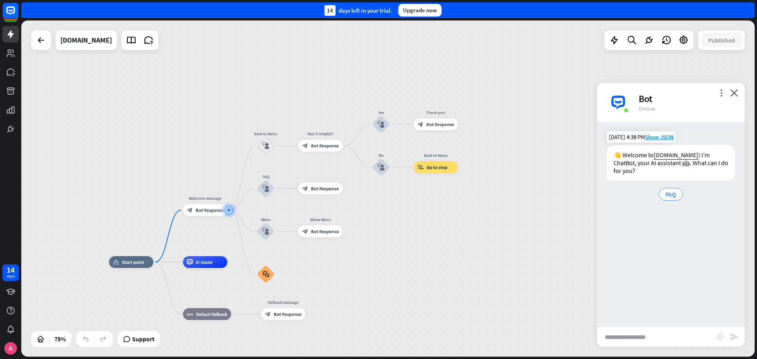
click at [670, 197] on span "FAQ" at bounding box center [670, 194] width 11 height 8
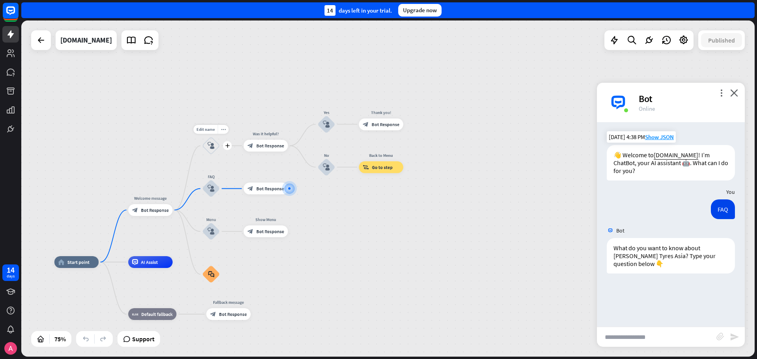
click at [214, 149] on icon "block_user_input" at bounding box center [210, 145] width 7 height 7
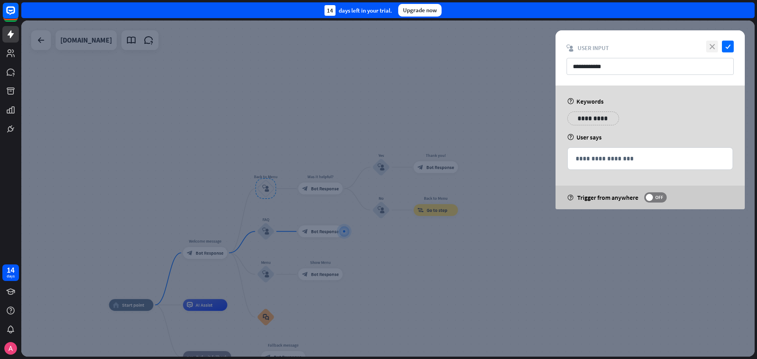
click at [708, 43] on icon "close" at bounding box center [712, 47] width 12 height 12
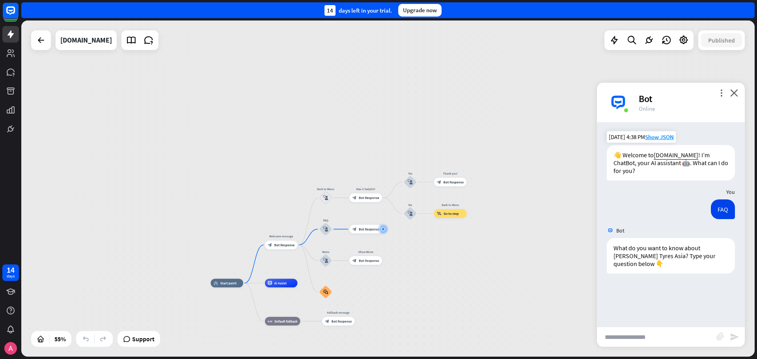
click at [650, 339] on input "text" at bounding box center [656, 337] width 119 height 20
type input "*"
type input "**********"
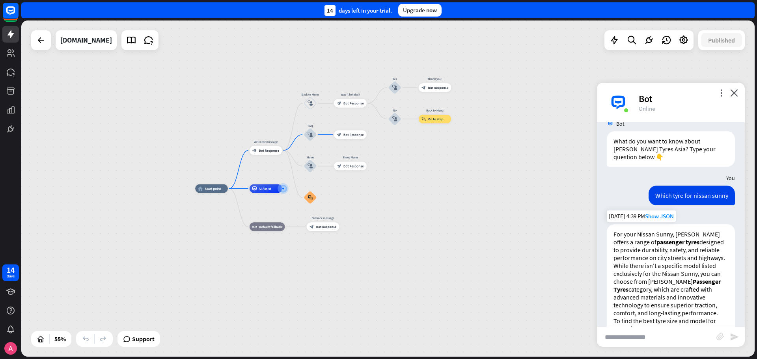
scroll to position [265, 0]
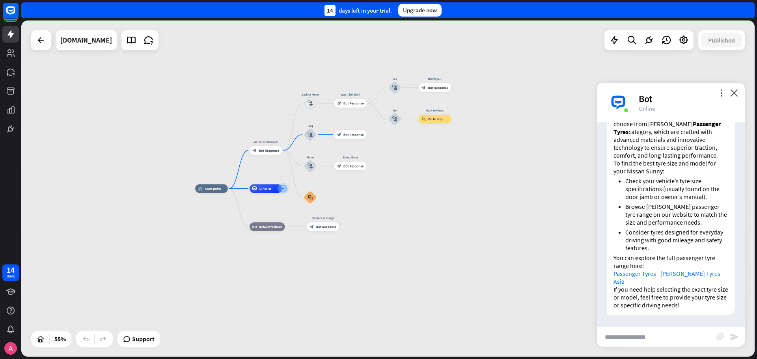
click at [648, 335] on input "text" at bounding box center [656, 337] width 119 height 20
click at [720, 94] on icon "more_vert" at bounding box center [720, 92] width 7 height 7
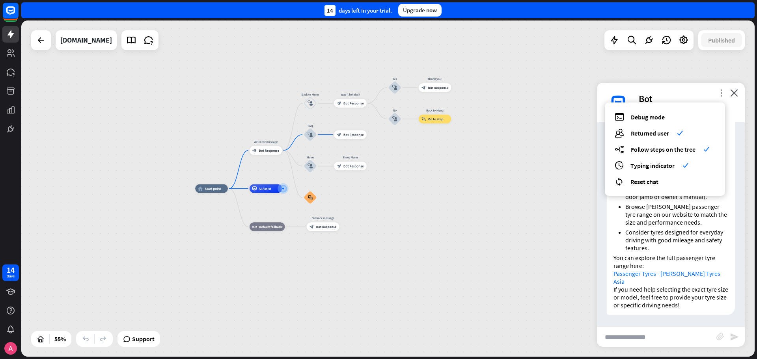
click at [720, 94] on icon "more_vert" at bounding box center [720, 92] width 7 height 7
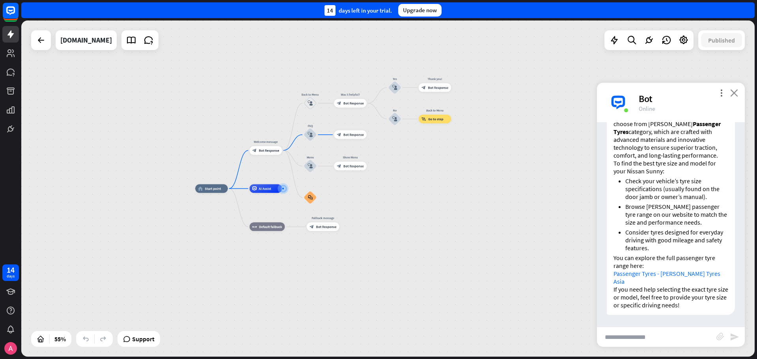
click at [734, 95] on icon "close" at bounding box center [734, 92] width 8 height 7
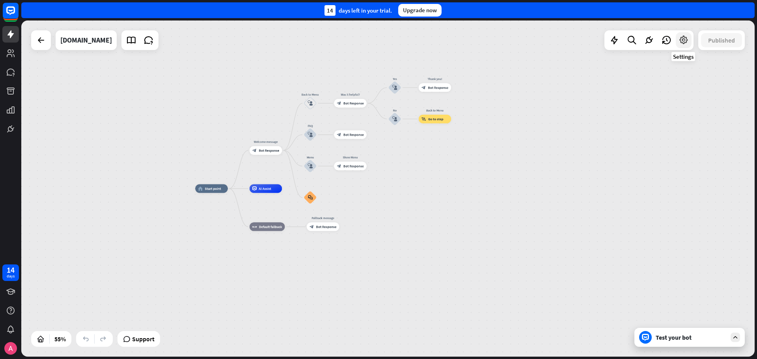
click at [678, 40] on icon at bounding box center [683, 40] width 10 height 10
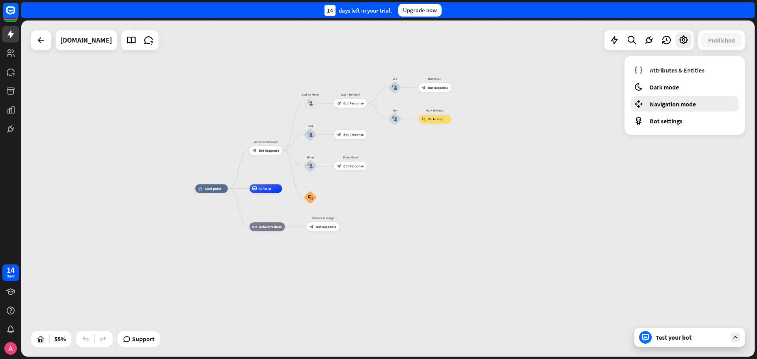
click at [653, 100] on span "Navigation mode" at bounding box center [673, 104] width 46 height 8
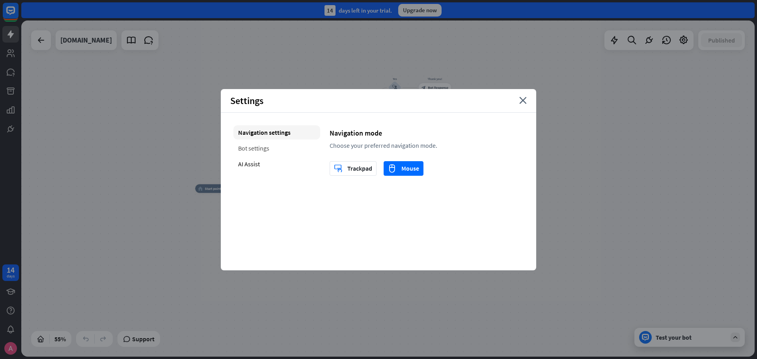
click at [258, 148] on div "Bot settings" at bounding box center [276, 148] width 87 height 14
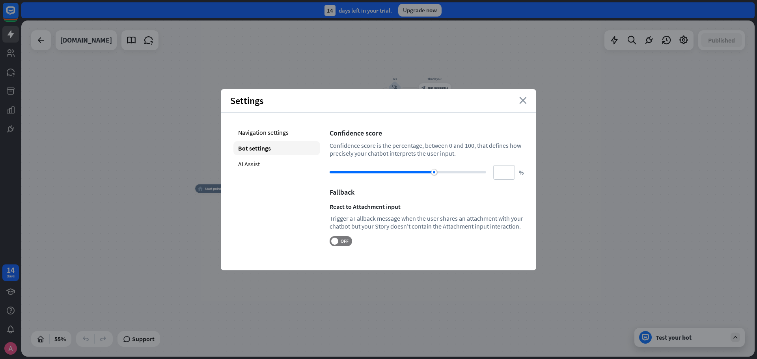
click at [525, 101] on icon "close" at bounding box center [522, 100] width 7 height 7
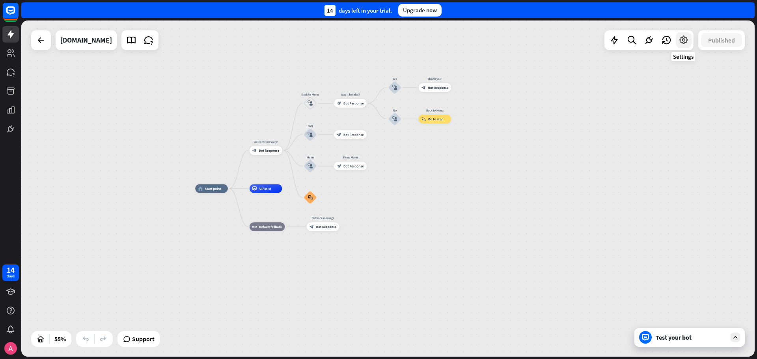
click at [687, 38] on icon at bounding box center [683, 40] width 10 height 10
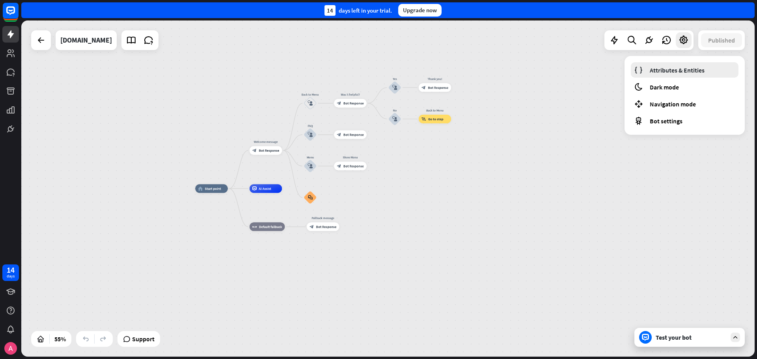
click at [673, 72] on span "Attributes & Entities" at bounding box center [677, 70] width 55 height 8
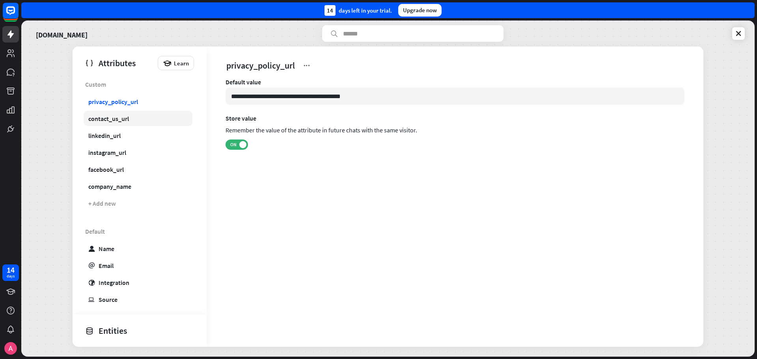
click at [106, 119] on div "contact_us_url" at bounding box center [108, 119] width 41 height 8
click at [104, 135] on div "linkedin_url" at bounding box center [104, 136] width 32 height 8
click at [112, 156] on div "instagram_url" at bounding box center [107, 153] width 38 height 8
click at [110, 170] on div "facebook_url" at bounding box center [105, 170] width 35 height 8
click at [107, 185] on div "company_name" at bounding box center [109, 187] width 43 height 8
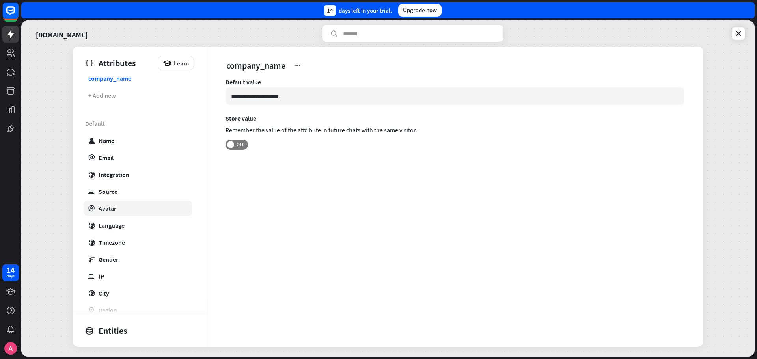
scroll to position [118, 0]
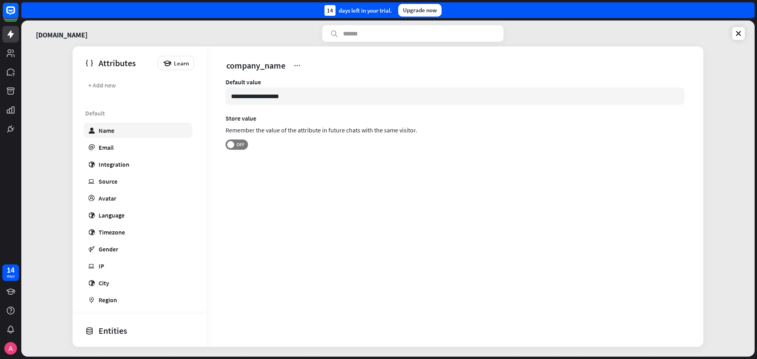
click at [113, 132] on div "Name" at bounding box center [107, 131] width 16 height 8
type input "*******"
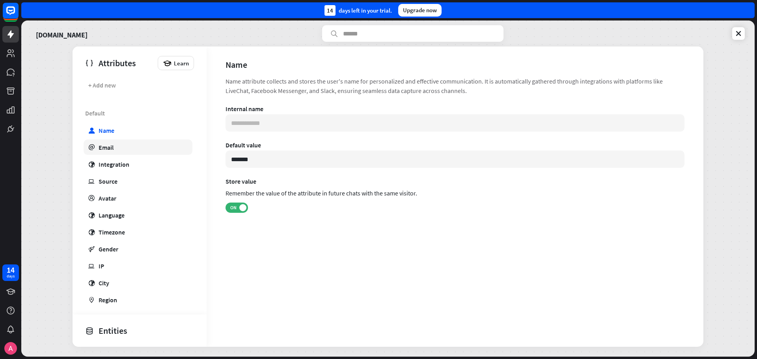
click at [113, 148] on div "Email" at bounding box center [106, 147] width 15 height 8
type input "**********"
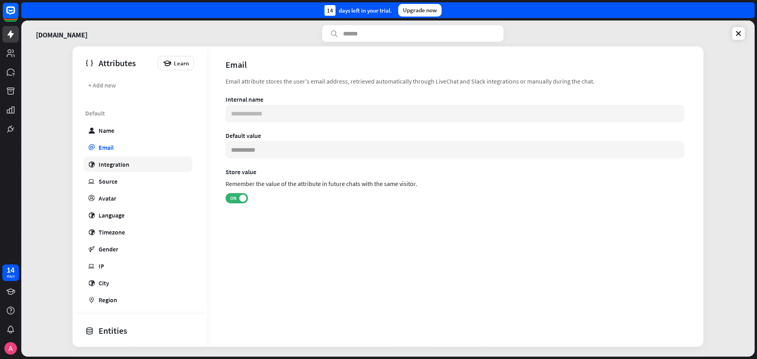
click at [116, 168] on div "Integration" at bounding box center [114, 164] width 31 height 8
type input "***"
type input "**********"
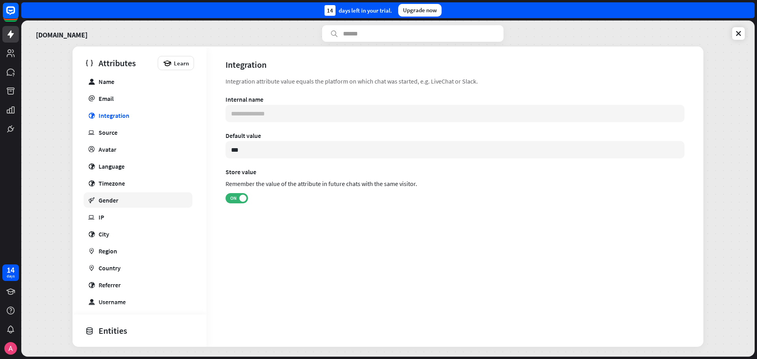
scroll to position [192, 0]
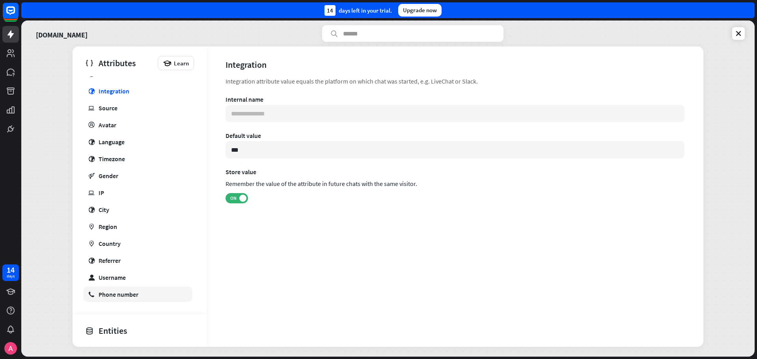
click at [143, 290] on link "phone Phone number" at bounding box center [138, 294] width 109 height 15
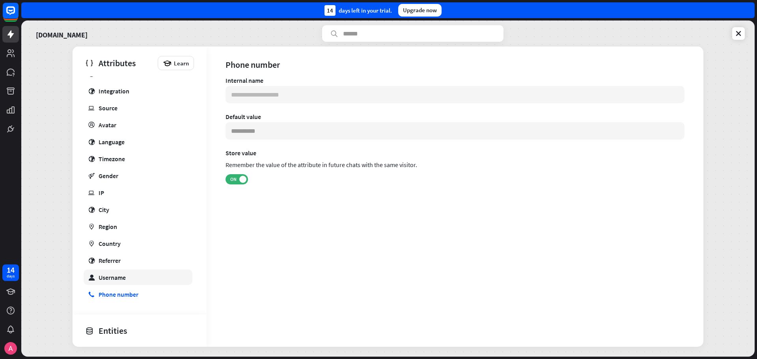
click at [135, 278] on link "user Username" at bounding box center [138, 277] width 109 height 15
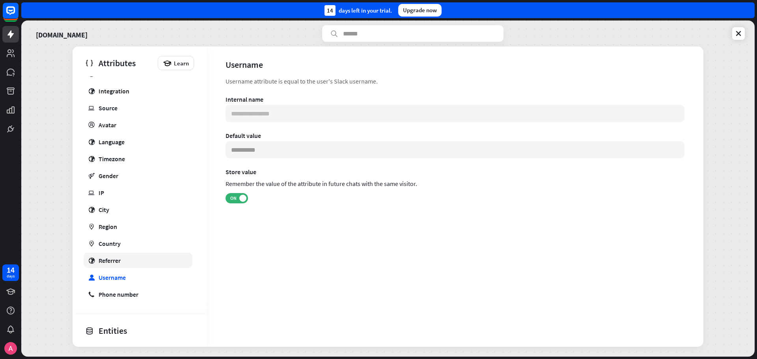
click at [135, 266] on link "globe Referrer" at bounding box center [138, 260] width 109 height 15
type input "**********"
click at [129, 329] on div "Entities" at bounding box center [137, 330] width 105 height 13
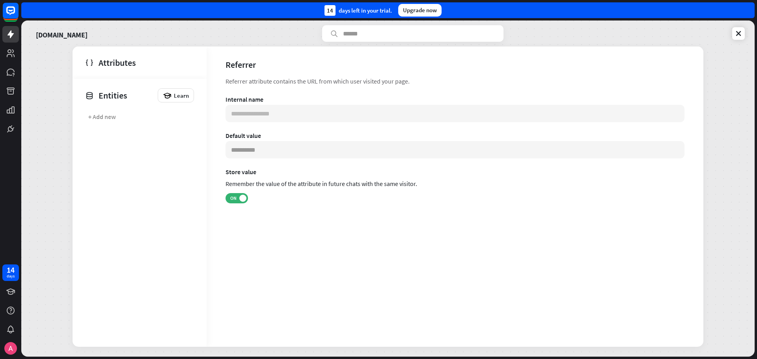
click at [108, 91] on div "Entities" at bounding box center [119, 95] width 69 height 13
click at [113, 63] on div "Attributes" at bounding box center [137, 62] width 105 height 13
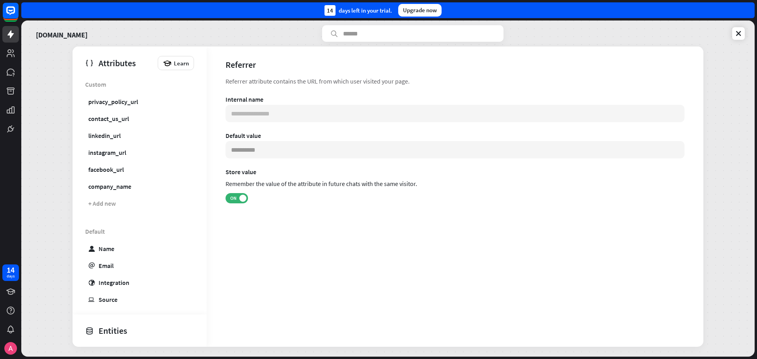
click at [110, 64] on div "Attributes" at bounding box center [119, 62] width 69 height 13
click at [112, 332] on div "Entities" at bounding box center [137, 330] width 105 height 13
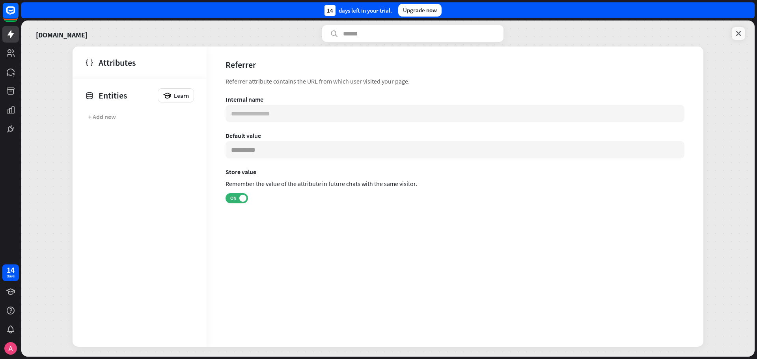
click at [738, 32] on icon at bounding box center [738, 34] width 8 height 8
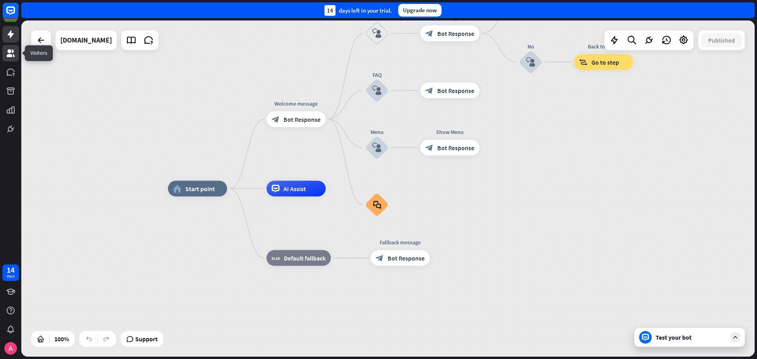
click at [9, 53] on icon at bounding box center [11, 53] width 8 height 8
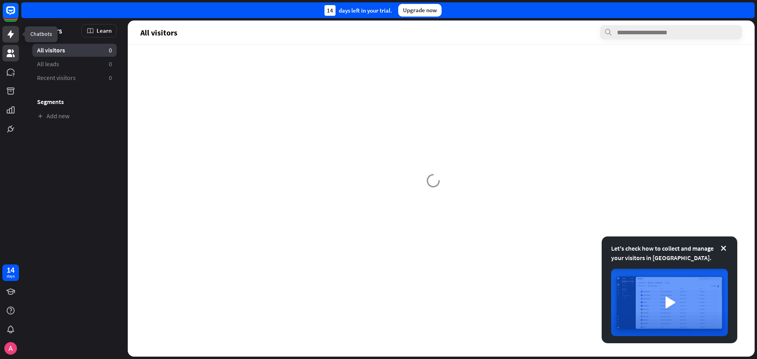
click at [8, 36] on icon at bounding box center [10, 34] width 9 height 9
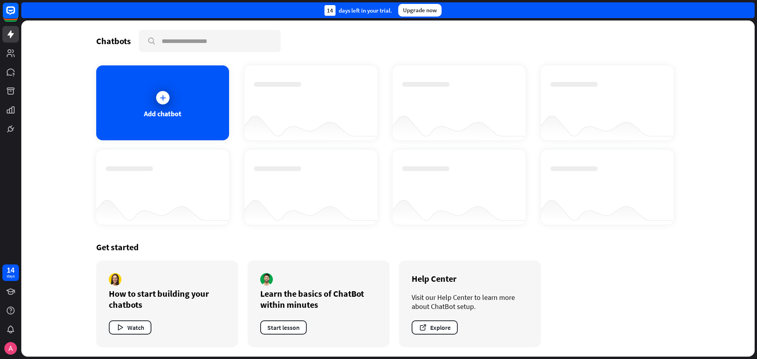
click at [270, 93] on div at bounding box center [311, 96] width 114 height 28
